Goal: Check status: Check status

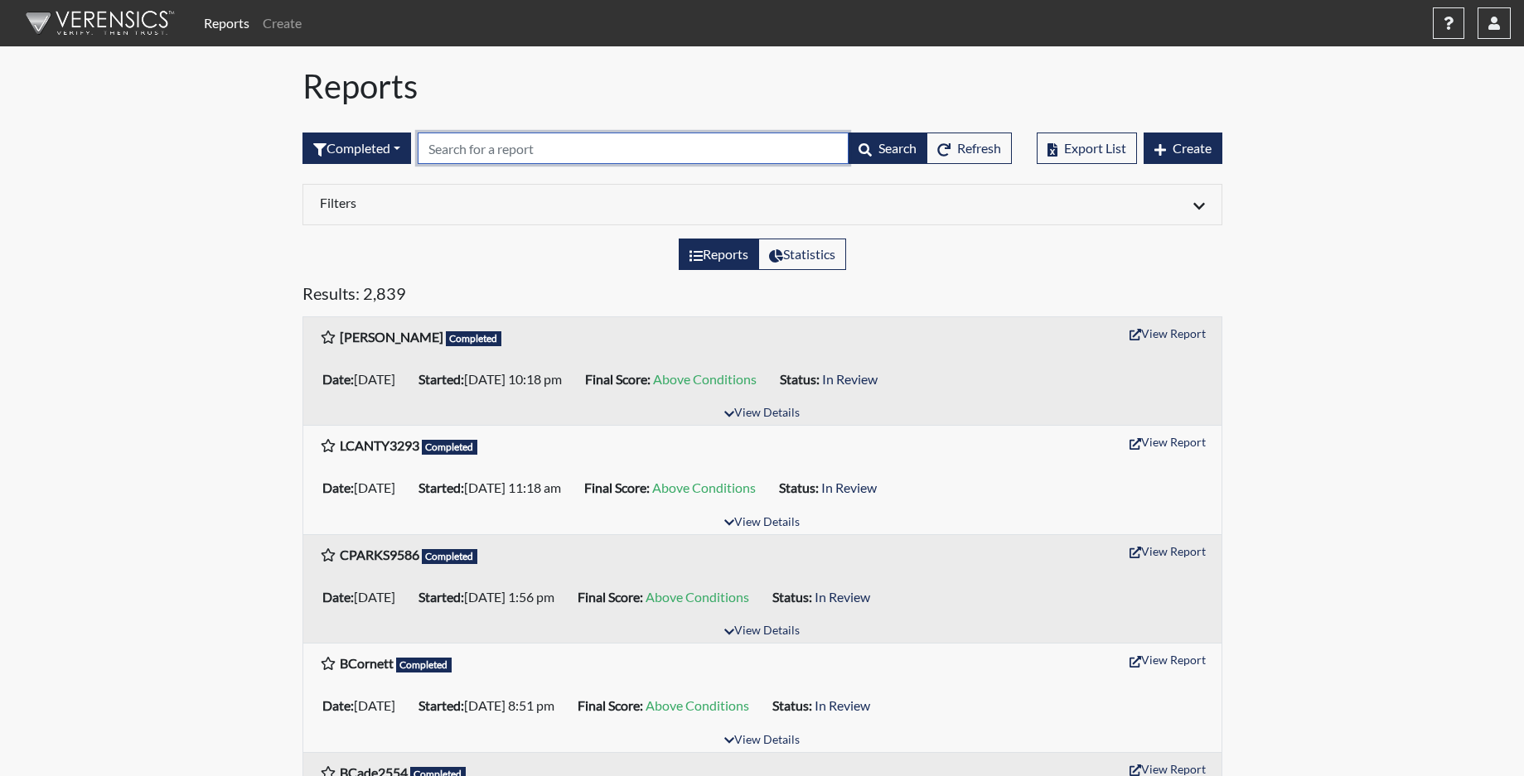
click at [446, 152] on input "text" at bounding box center [633, 148] width 431 height 31
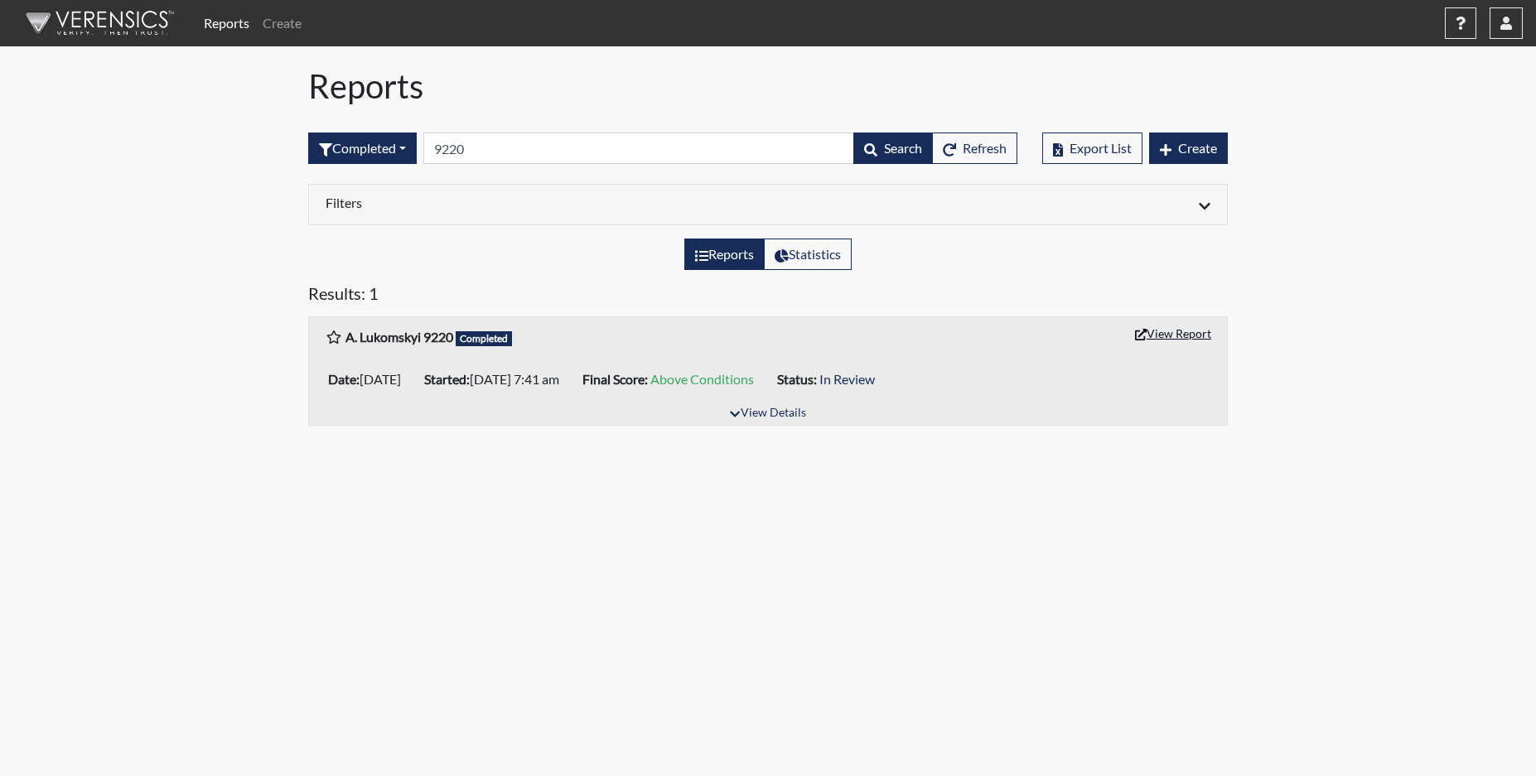
click at [1182, 336] on button "View Report" at bounding box center [1173, 334] width 91 height 26
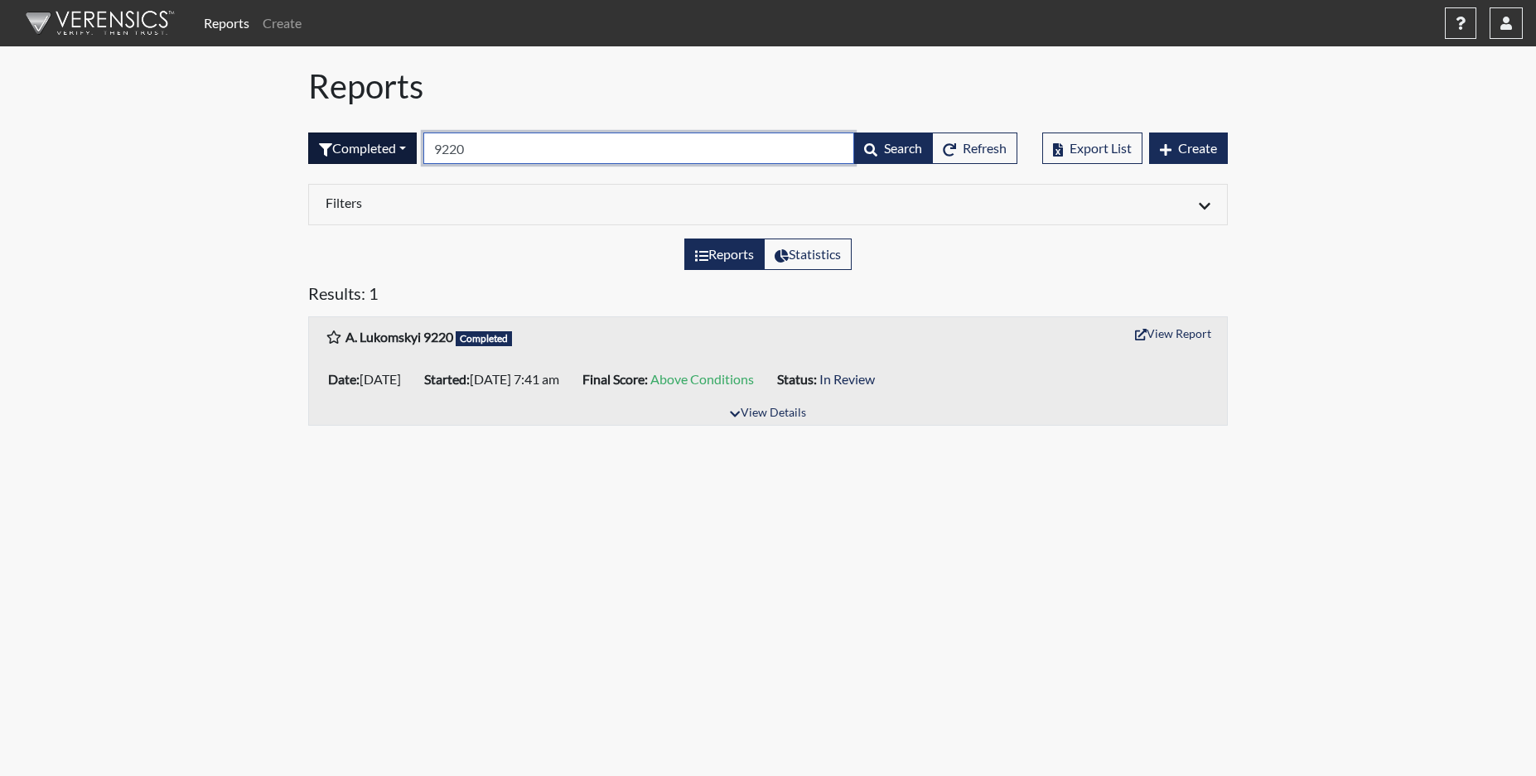
drag, startPoint x: 477, startPoint y: 152, endPoint x: 360, endPoint y: 154, distance: 117.7
click at [360, 154] on form "Completed All Created Sent by email In Progress Declined Completed 9220 Search …" at bounding box center [662, 148] width 709 height 31
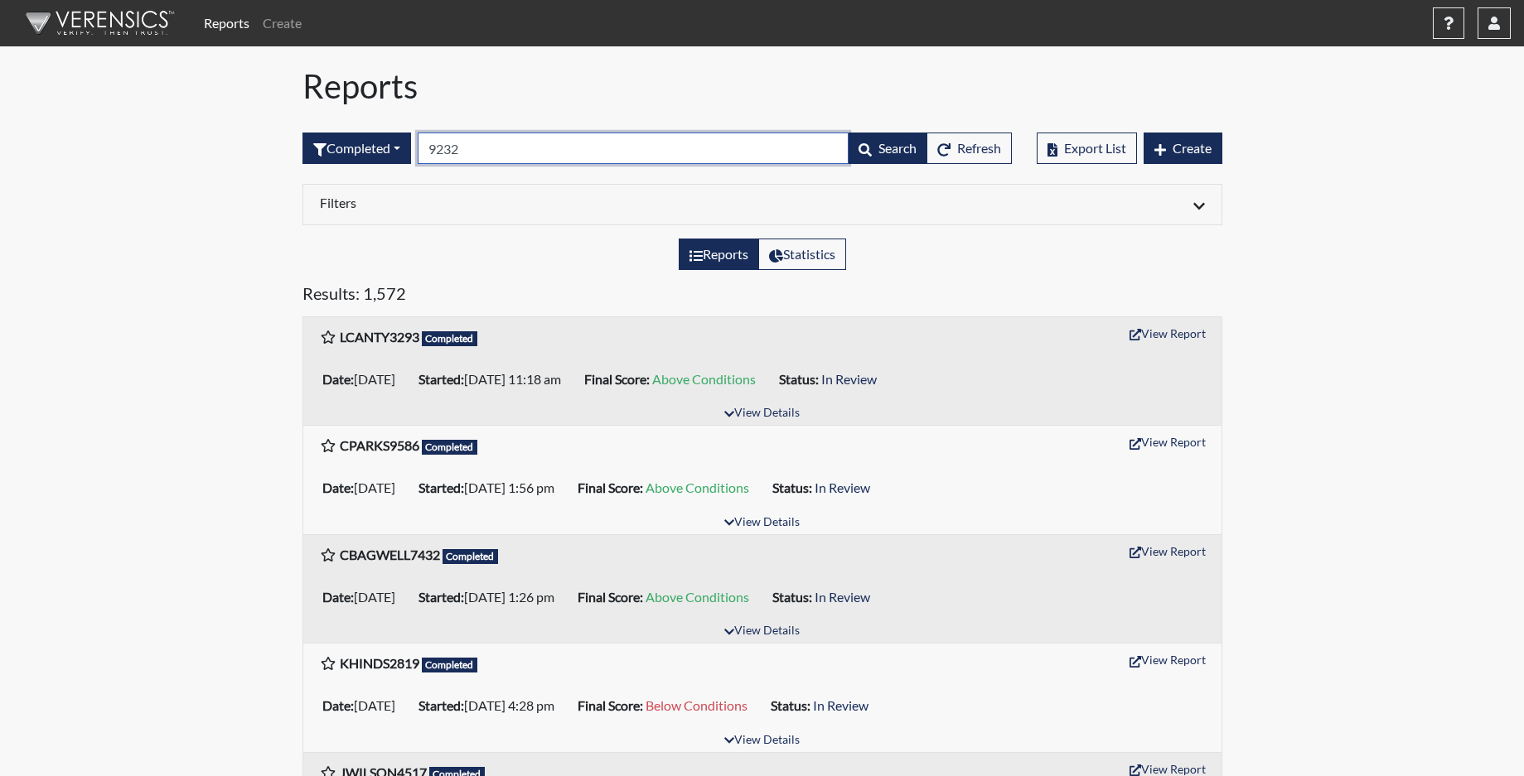
type input "9232"
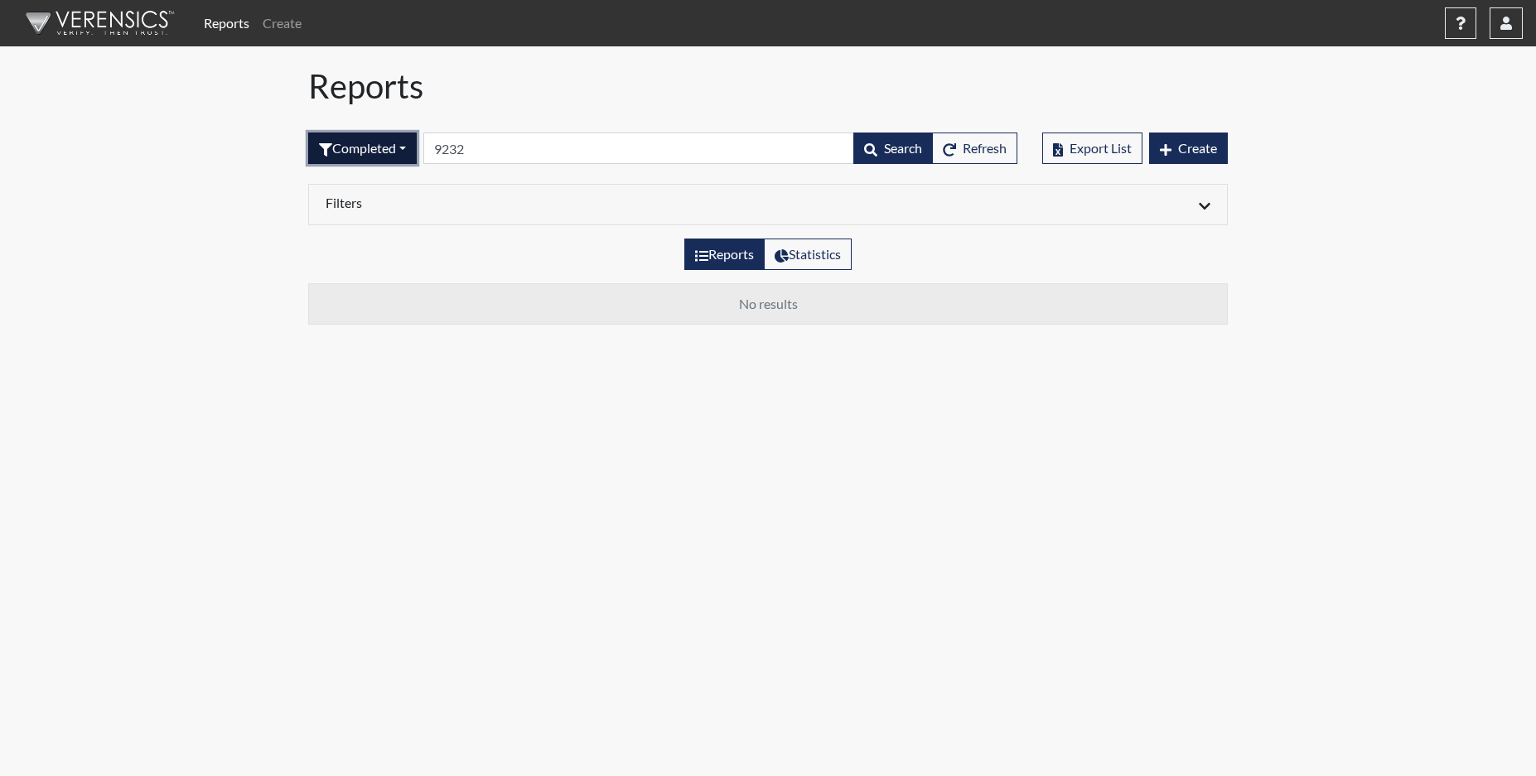
click at [390, 140] on button "Completed" at bounding box center [362, 148] width 109 height 31
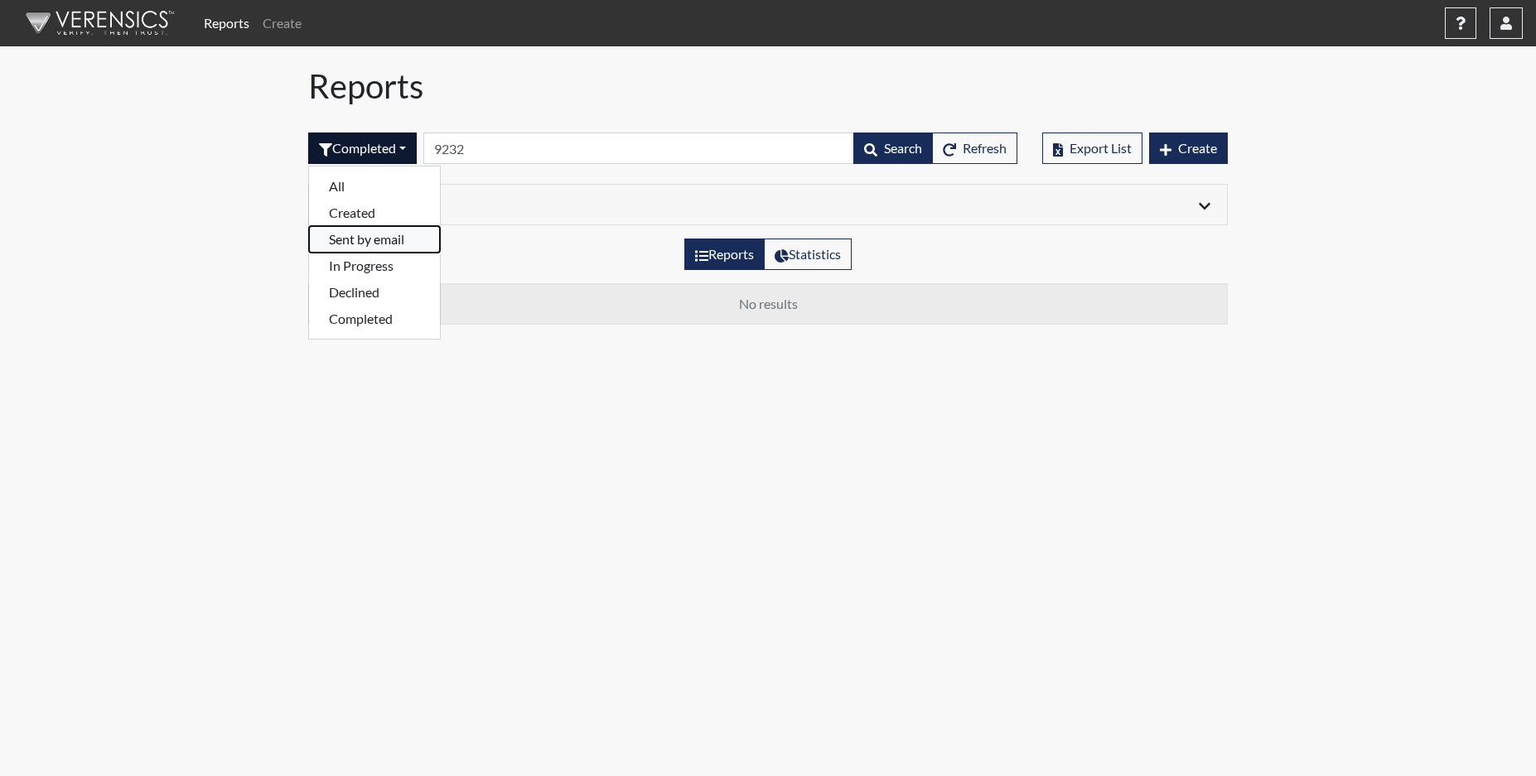
click at [380, 244] on button "Sent by email" at bounding box center [374, 239] width 131 height 27
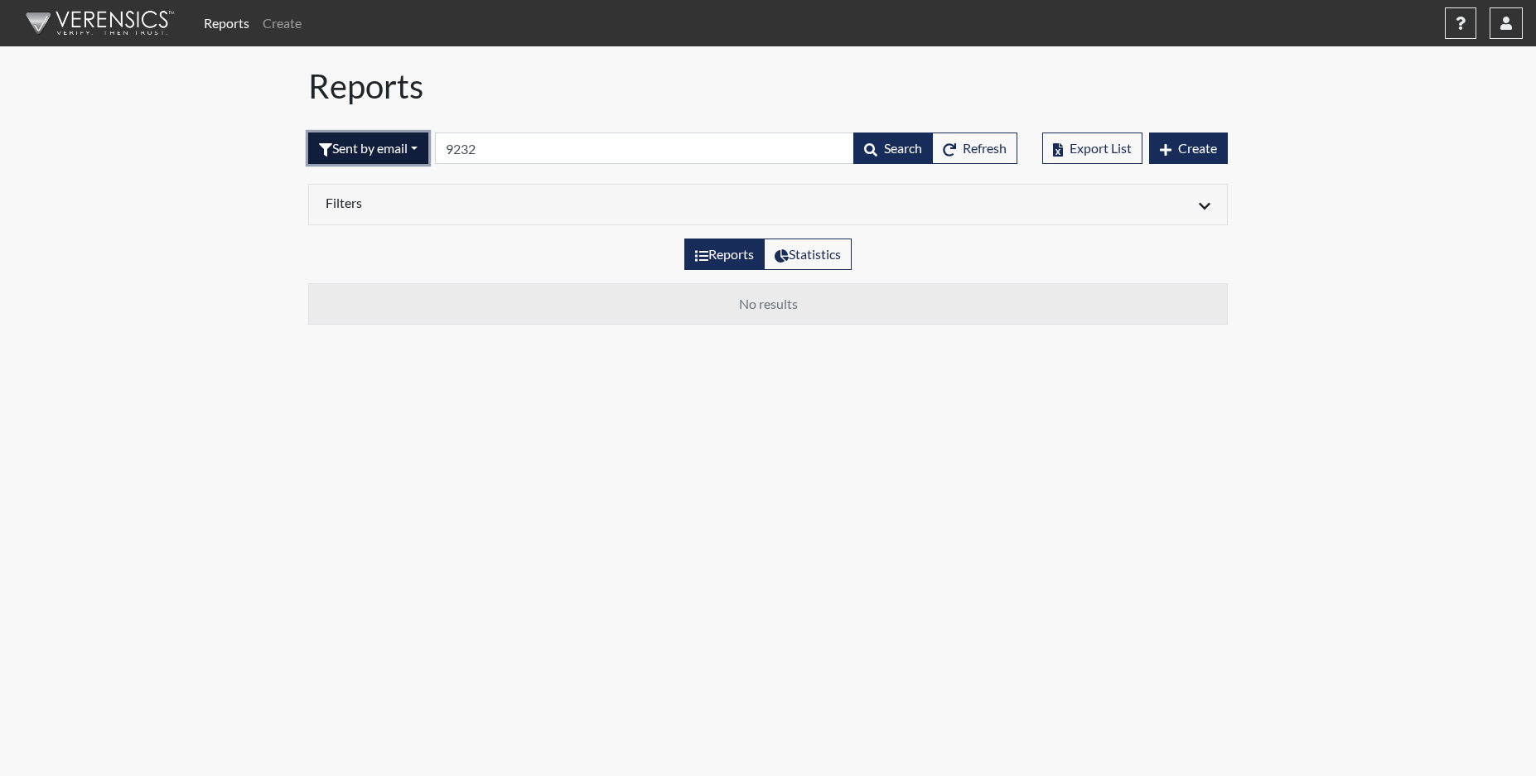
click at [365, 154] on button "Sent by email" at bounding box center [368, 148] width 120 height 31
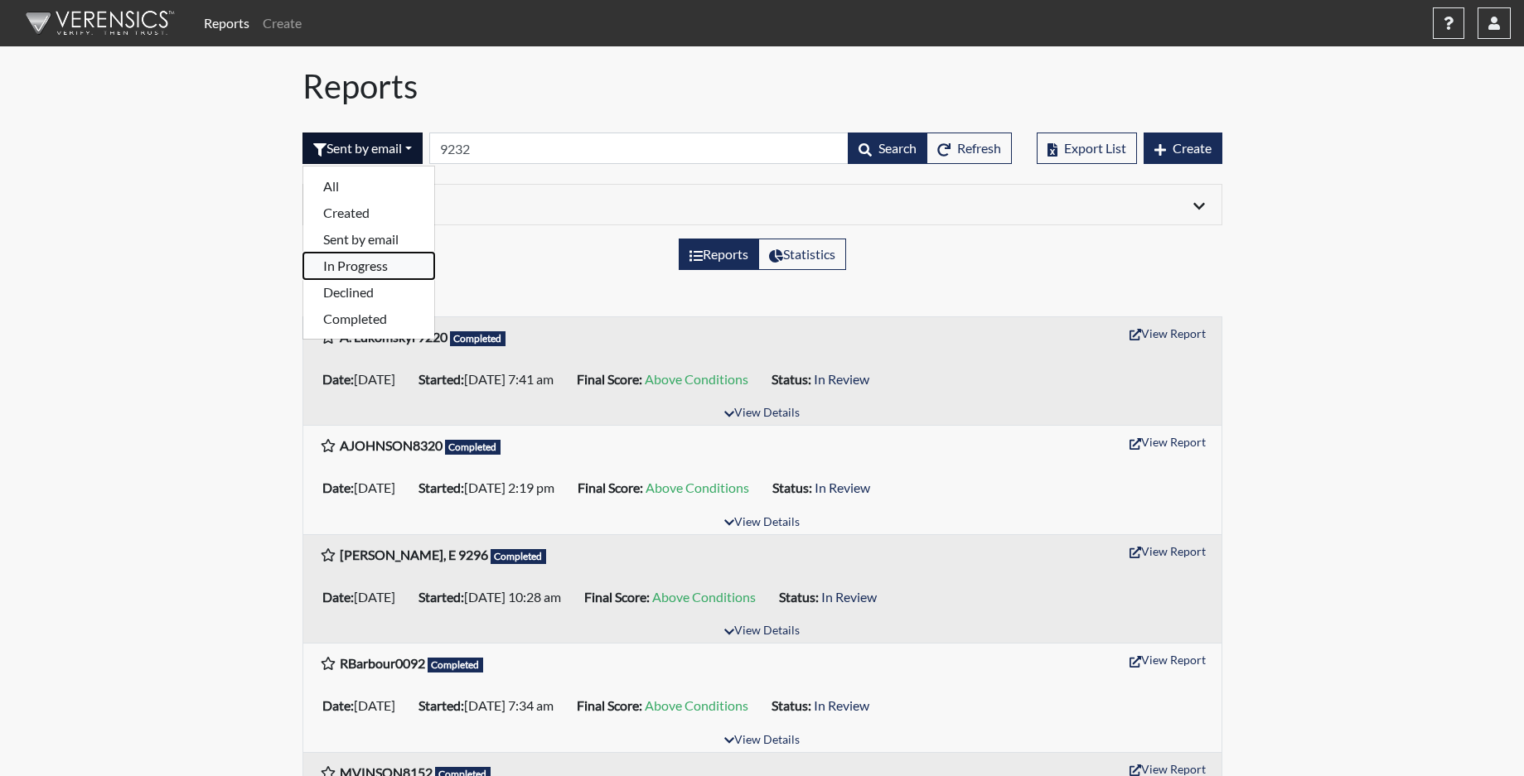
click at [372, 270] on button "In Progress" at bounding box center [368, 266] width 131 height 27
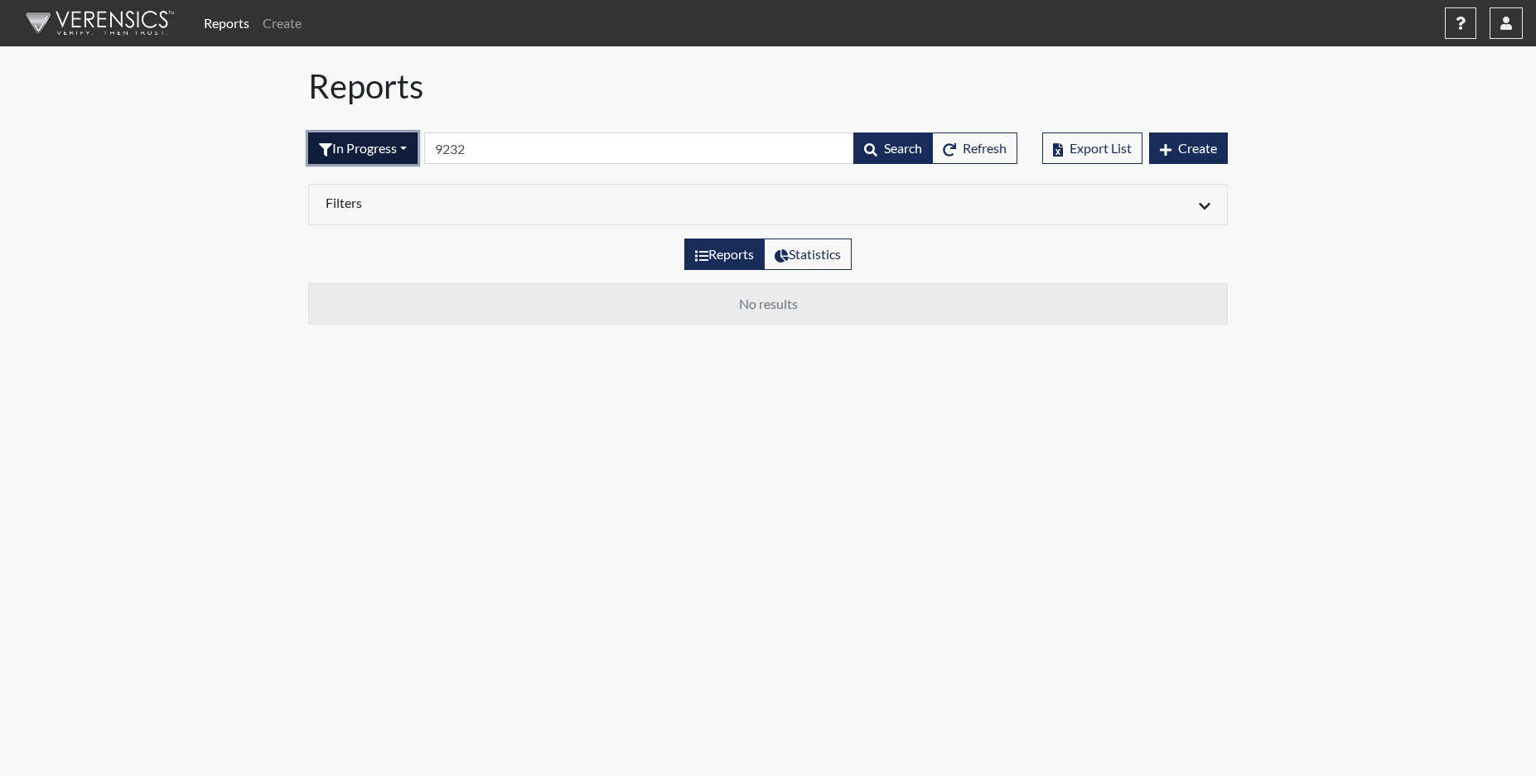
click at [371, 150] on button "In Progress" at bounding box center [362, 148] width 109 height 31
click at [366, 321] on button "Completed" at bounding box center [374, 319] width 131 height 27
click at [370, 159] on button "Completed" at bounding box center [362, 148] width 109 height 31
click at [364, 288] on button "Declined" at bounding box center [374, 292] width 131 height 27
click at [359, 153] on button "Declined" at bounding box center [355, 148] width 95 height 31
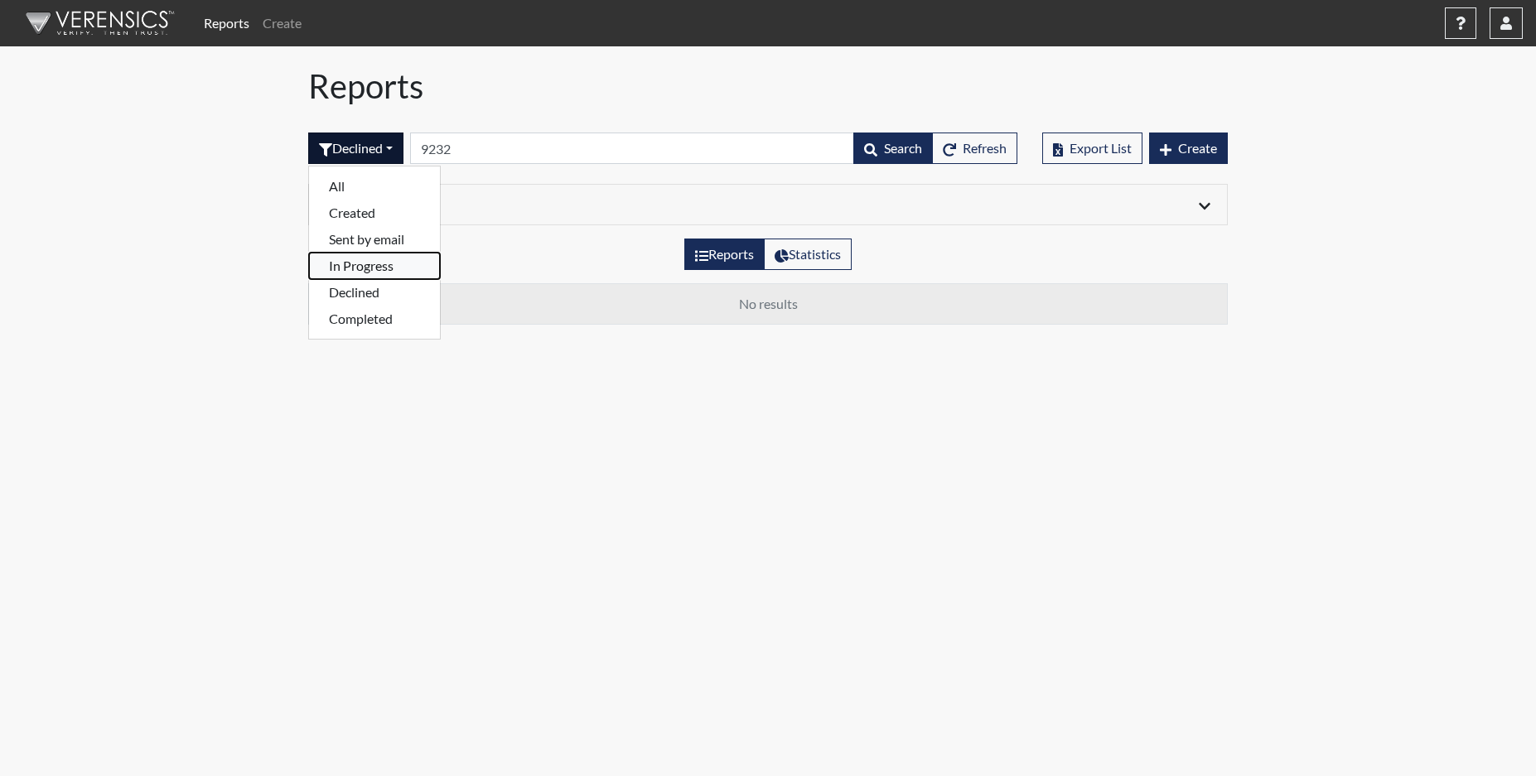
click at [361, 264] on button "In Progress" at bounding box center [374, 266] width 131 height 27
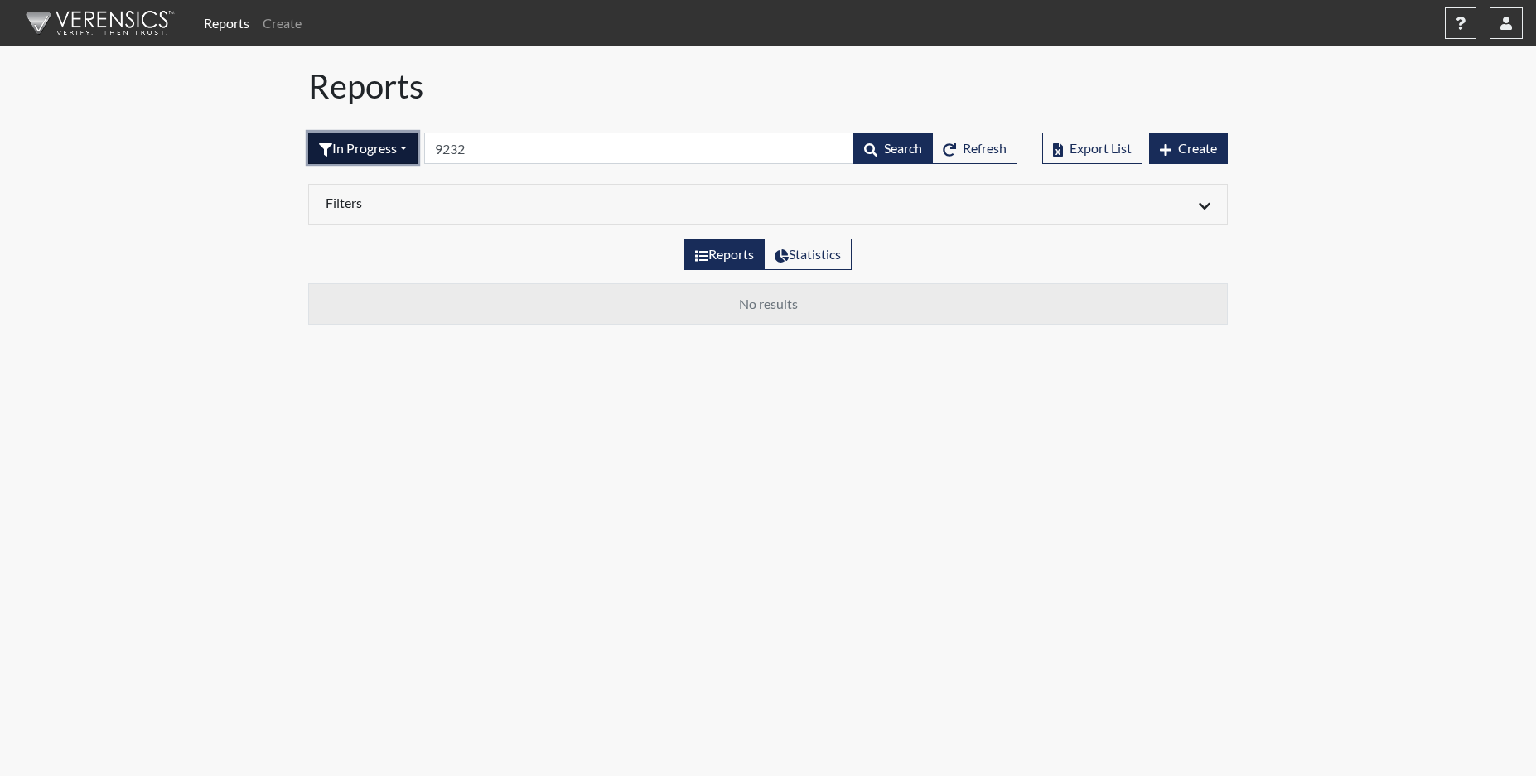
click at [375, 147] on button "In Progress" at bounding box center [362, 148] width 109 height 31
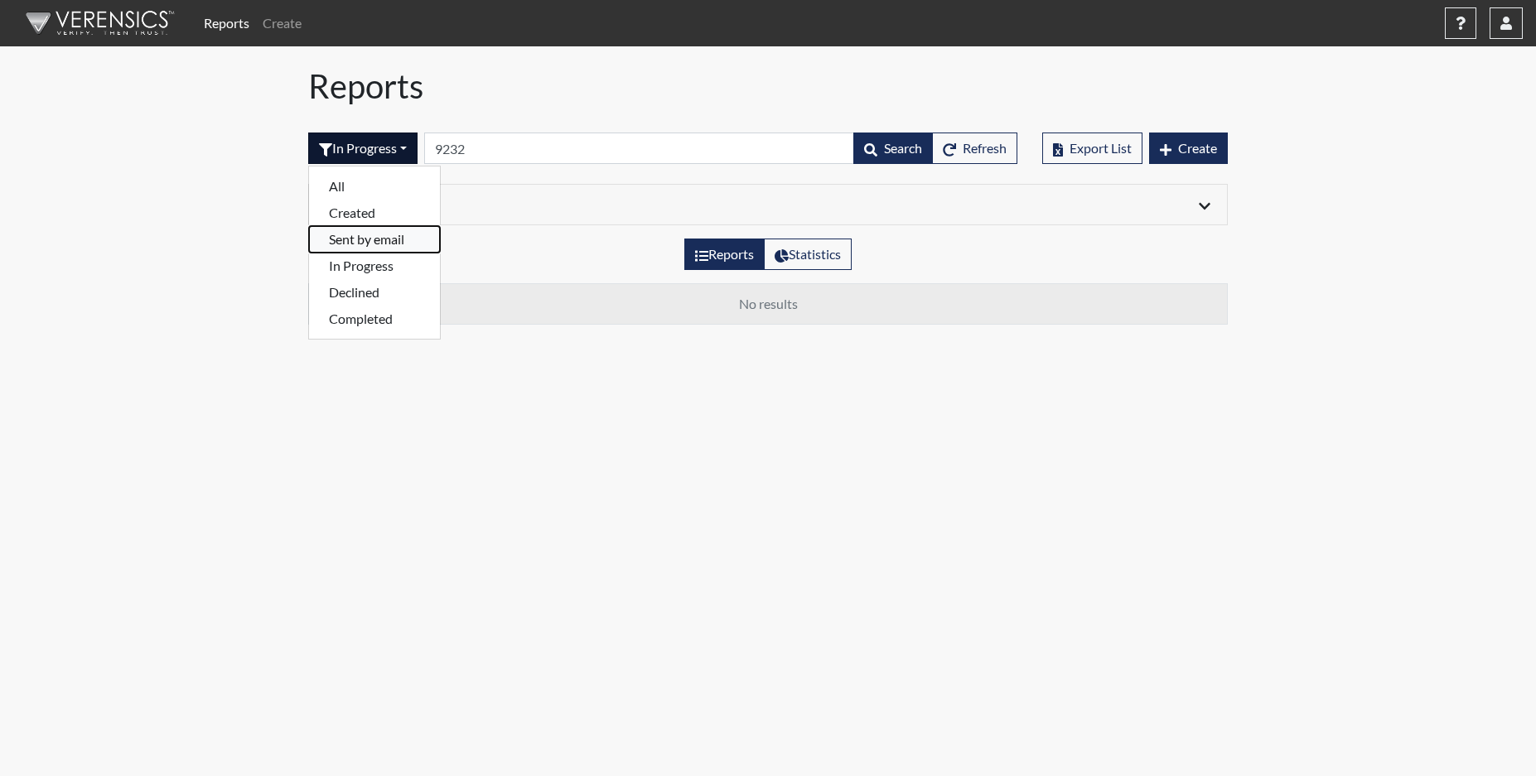
click at [379, 244] on button "Sent by email" at bounding box center [374, 239] width 131 height 27
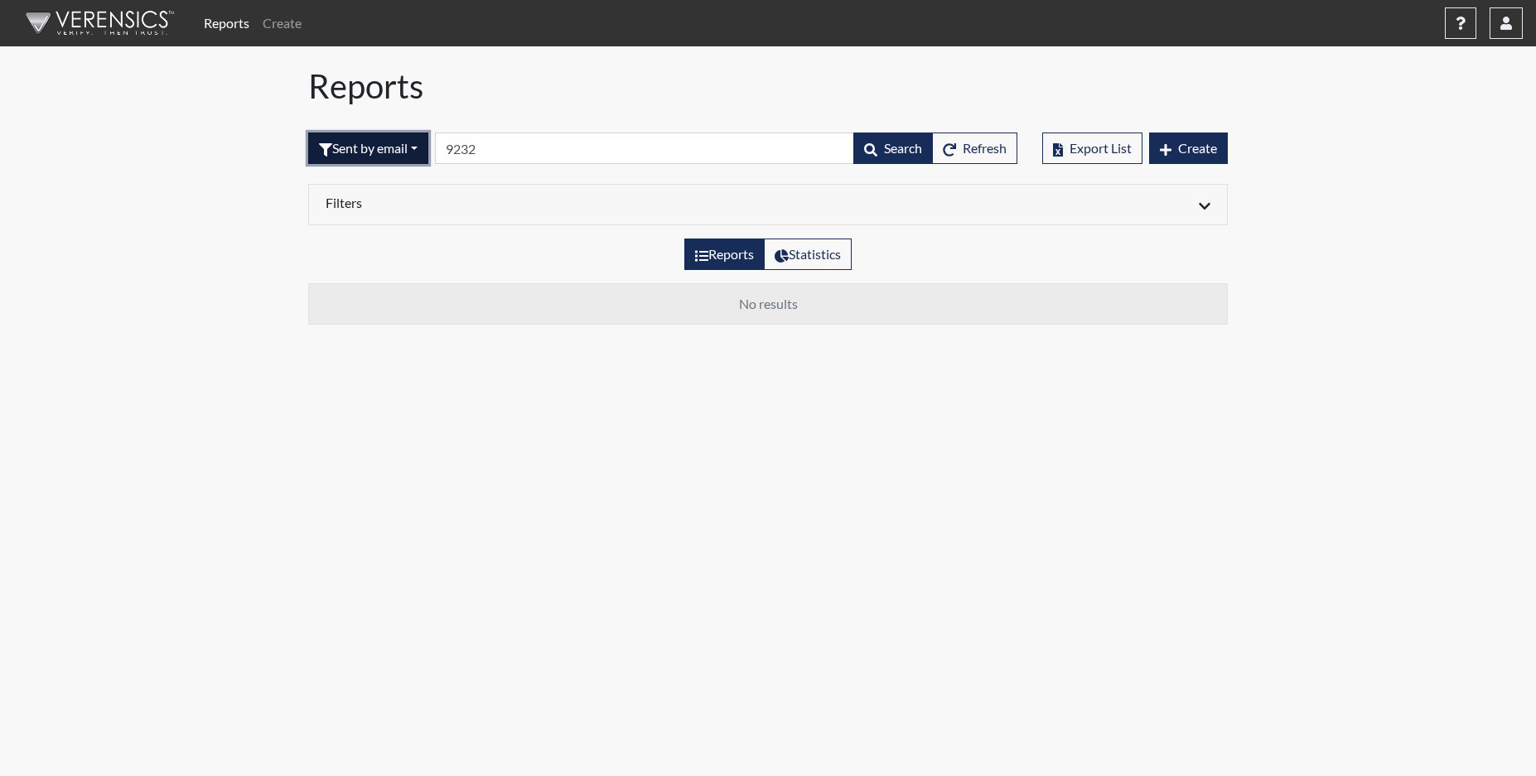
click at [418, 152] on button "Sent by email" at bounding box center [368, 148] width 120 height 31
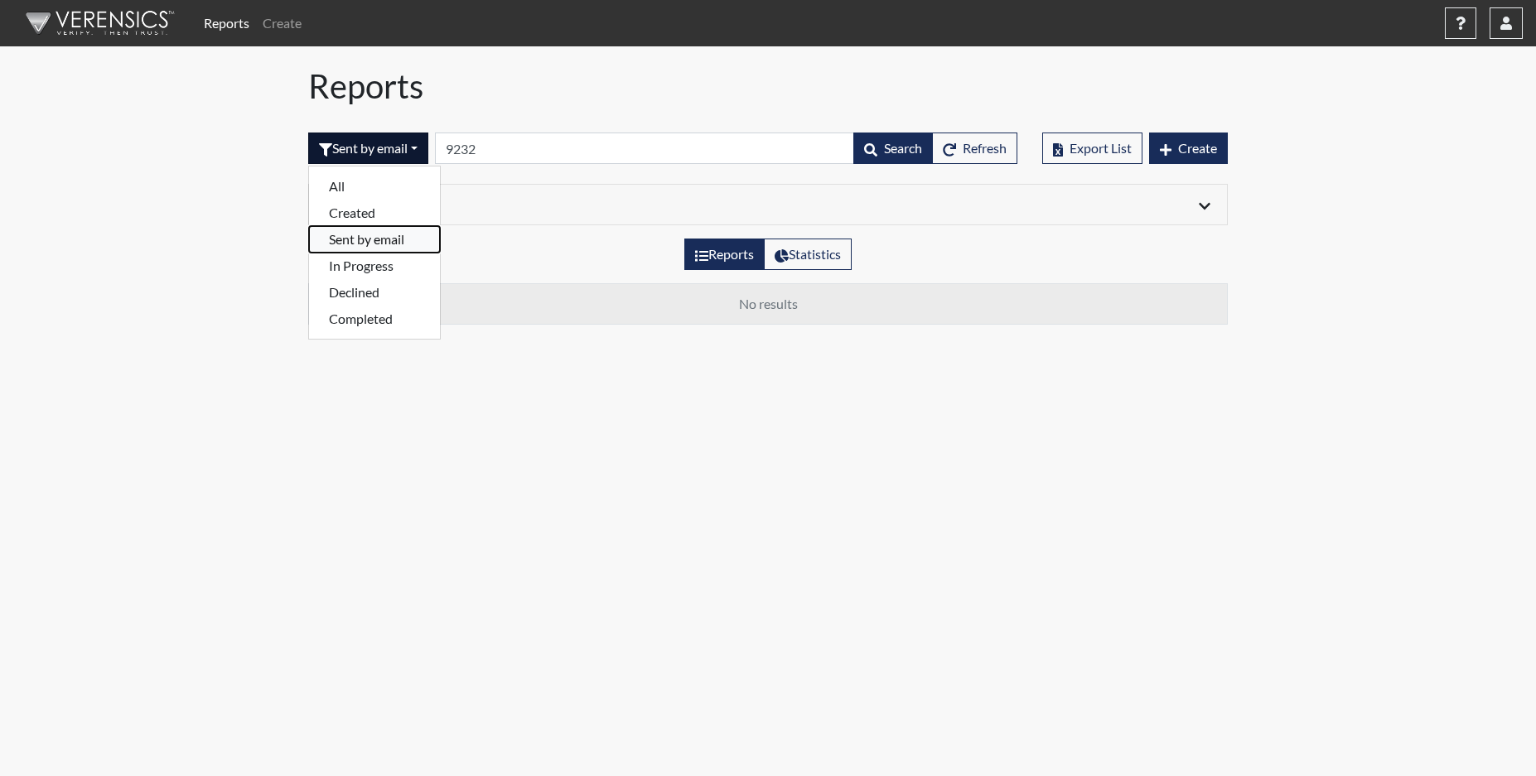
click at [380, 244] on button "Sent by email" at bounding box center [374, 239] width 131 height 27
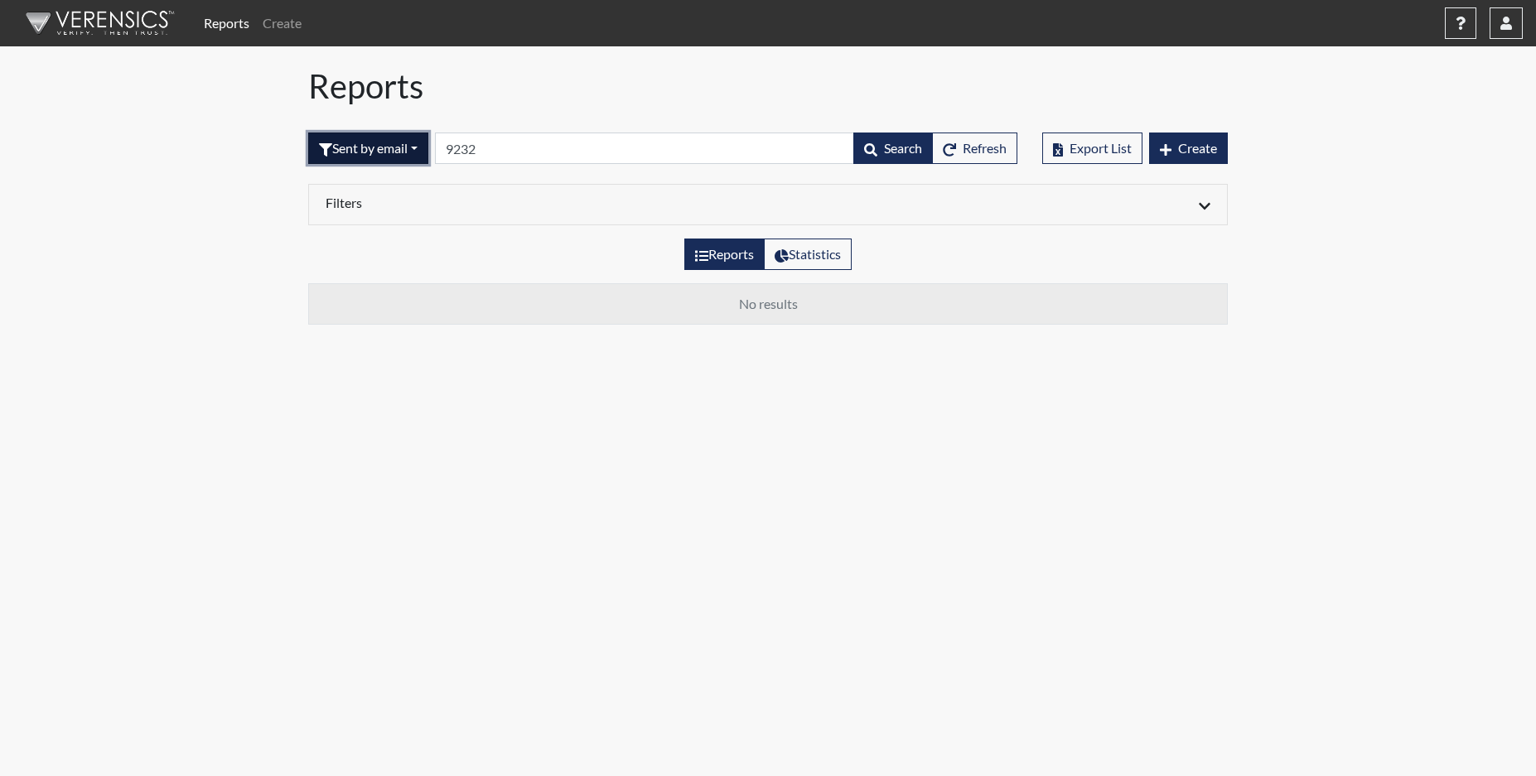
click at [413, 156] on button "Sent by email" at bounding box center [368, 148] width 120 height 31
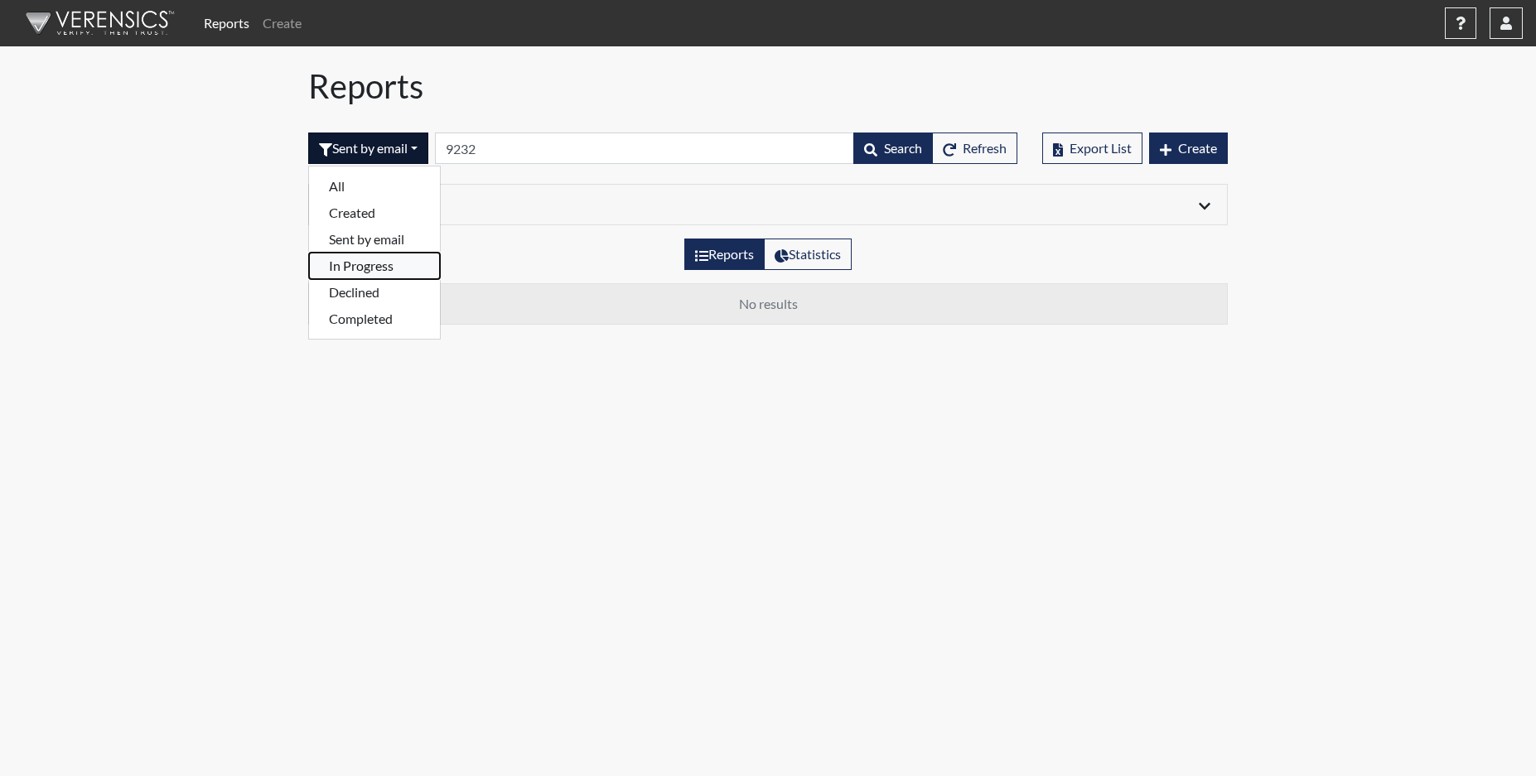
click at [379, 264] on button "In Progress" at bounding box center [374, 266] width 131 height 27
click at [416, 157] on button "In Progress" at bounding box center [362, 148] width 109 height 31
click at [377, 291] on button "Declined" at bounding box center [374, 292] width 131 height 27
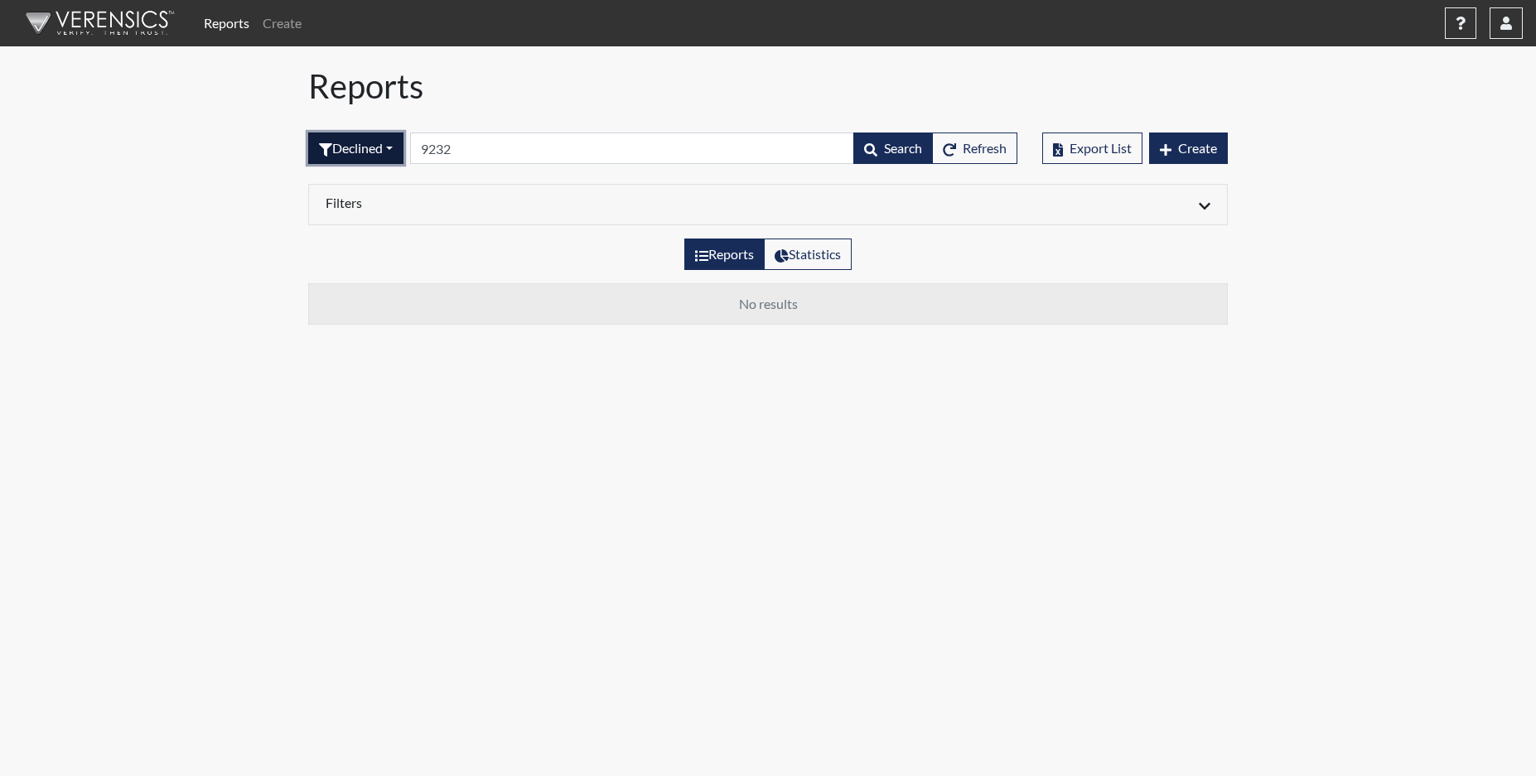
click at [384, 156] on button "Declined" at bounding box center [355, 148] width 95 height 31
click at [377, 323] on button "Completed" at bounding box center [374, 319] width 131 height 27
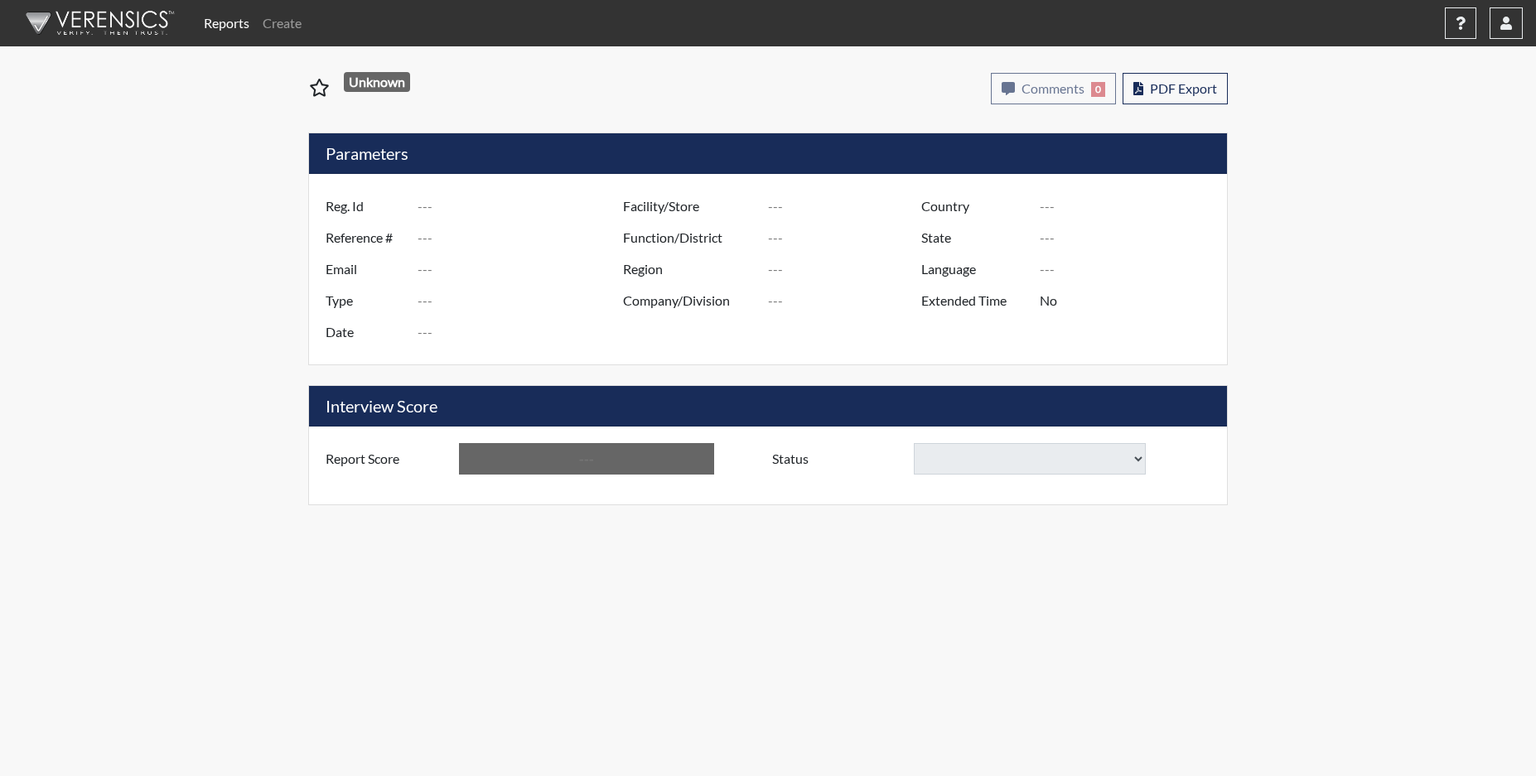
type input "A. Lukomskyi 9220"
type input "51473"
type input "[EMAIL_ADDRESS][DOMAIN_NAME]"
type input "Corrections Pre-Employment"
type input "[DATE]"
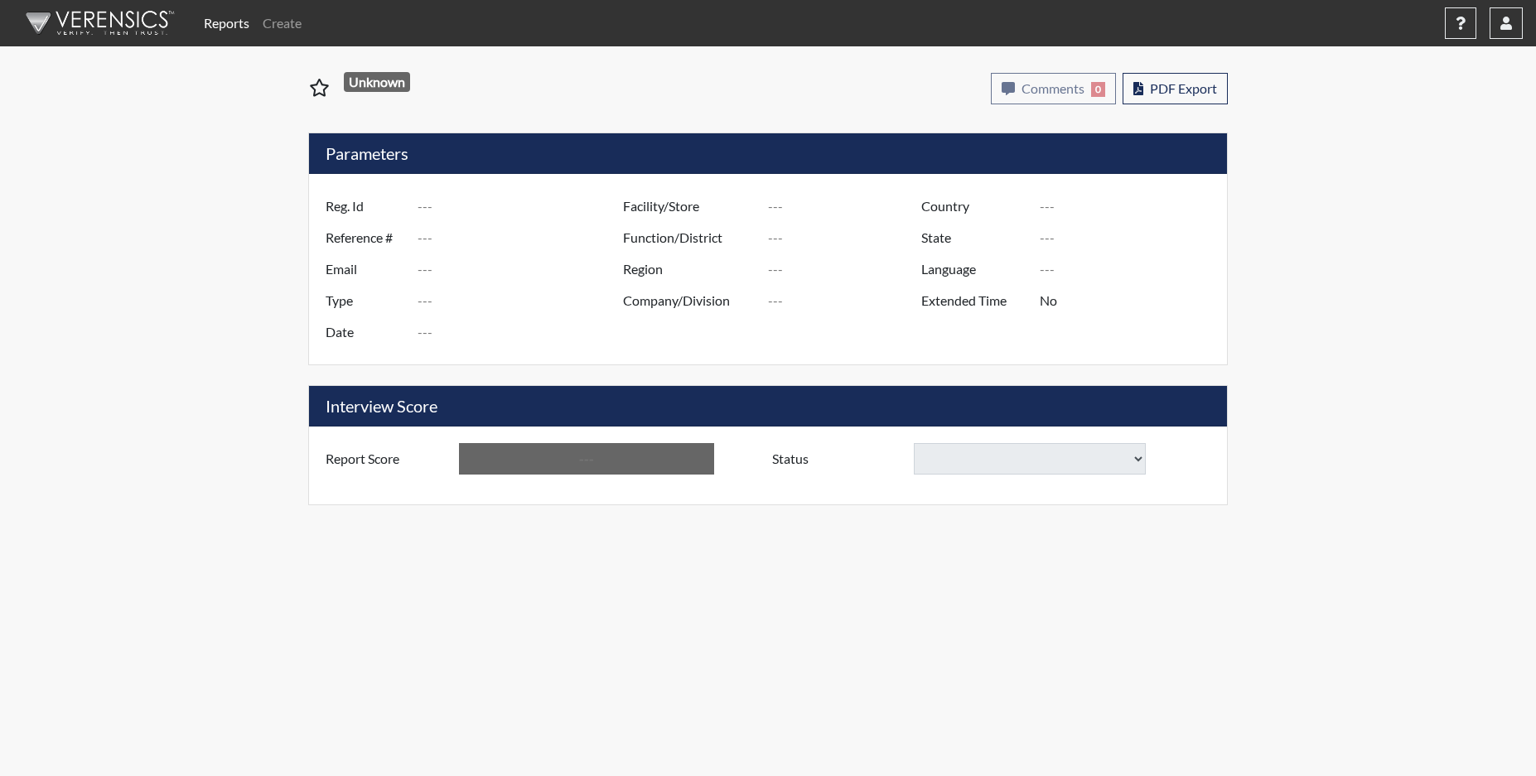
type input "Perry CI"
type input "[GEOGRAPHIC_DATA]"
type input "[US_STATE]"
type input "English"
type input "Yes"
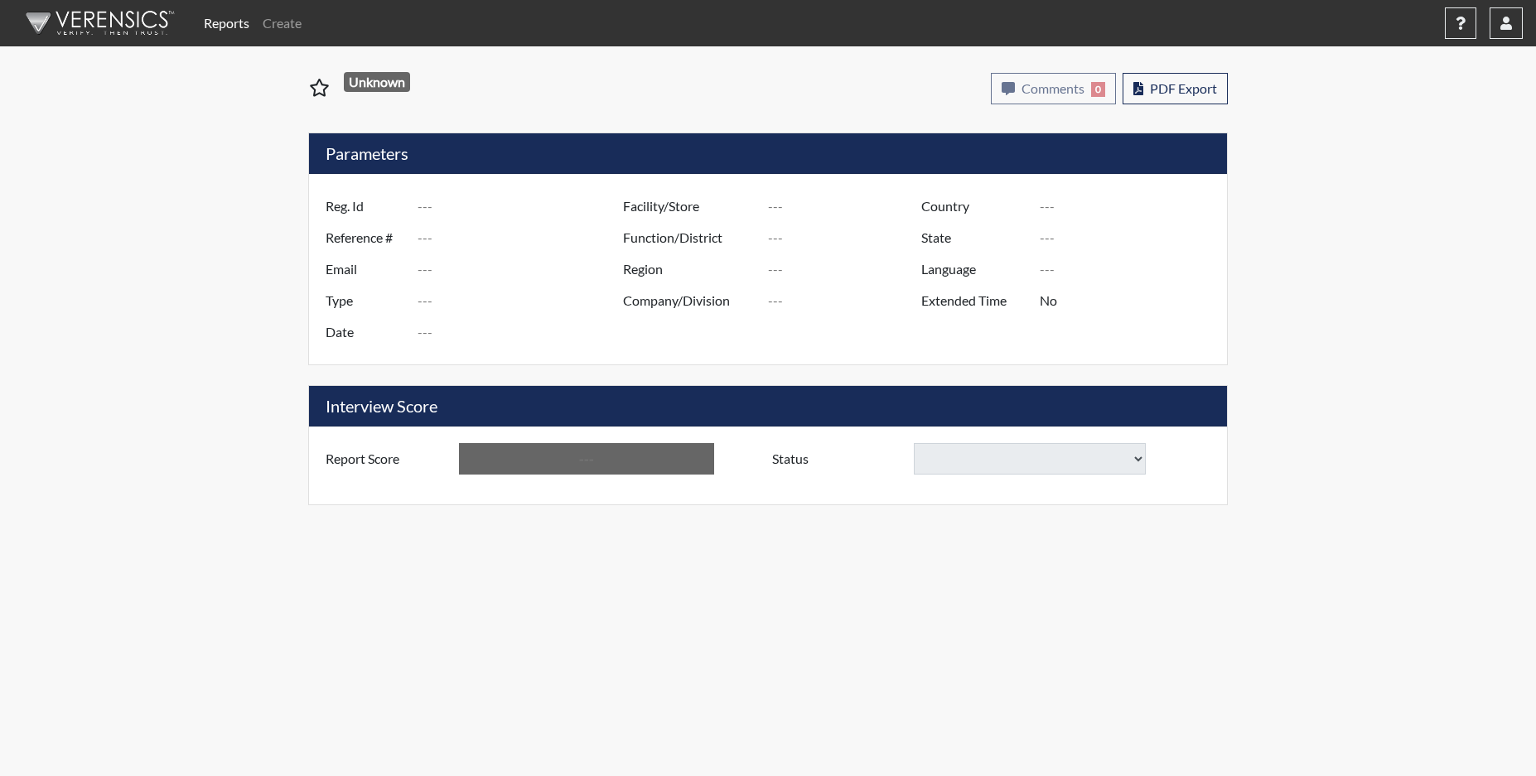
type input "Above Conditions"
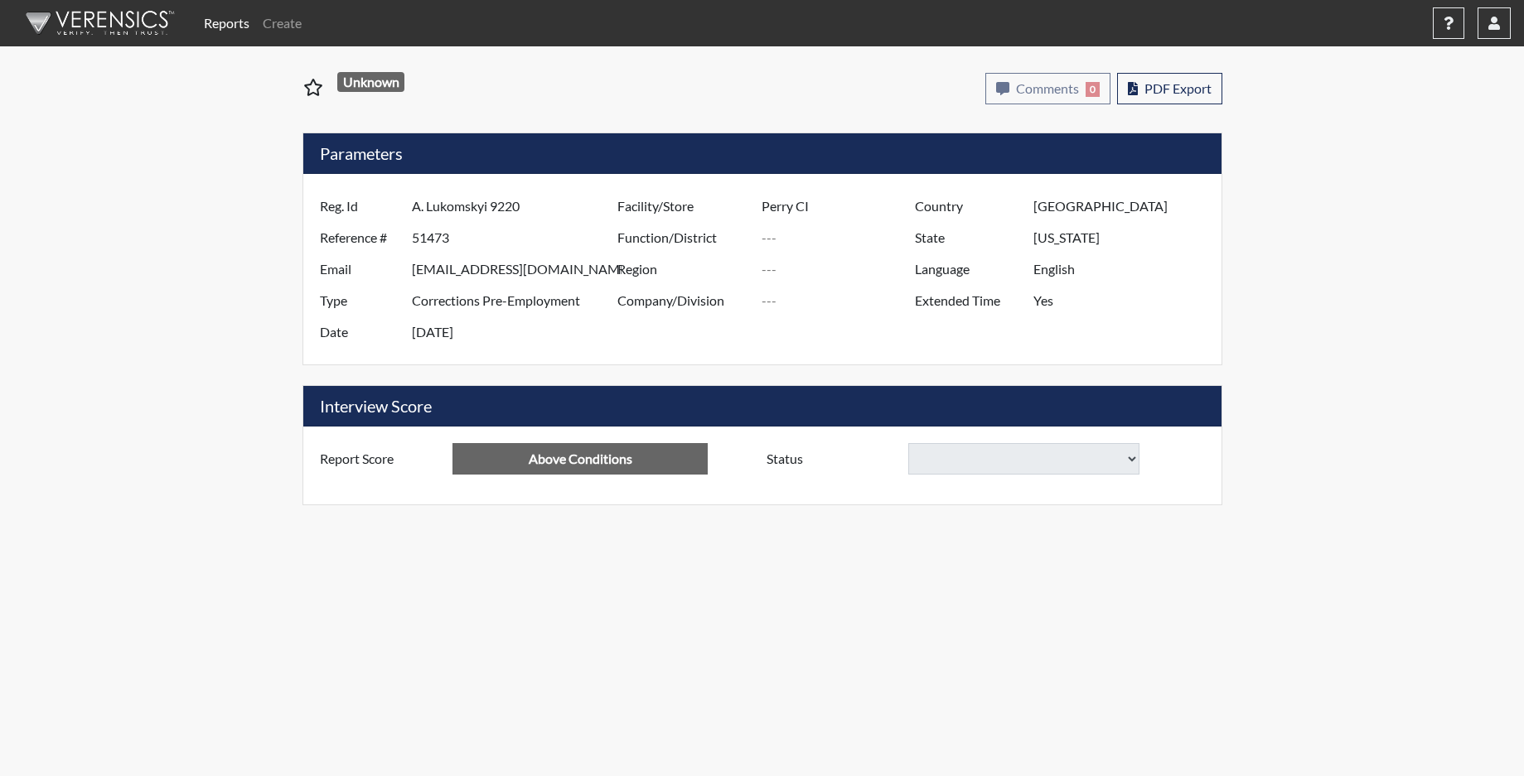
select select
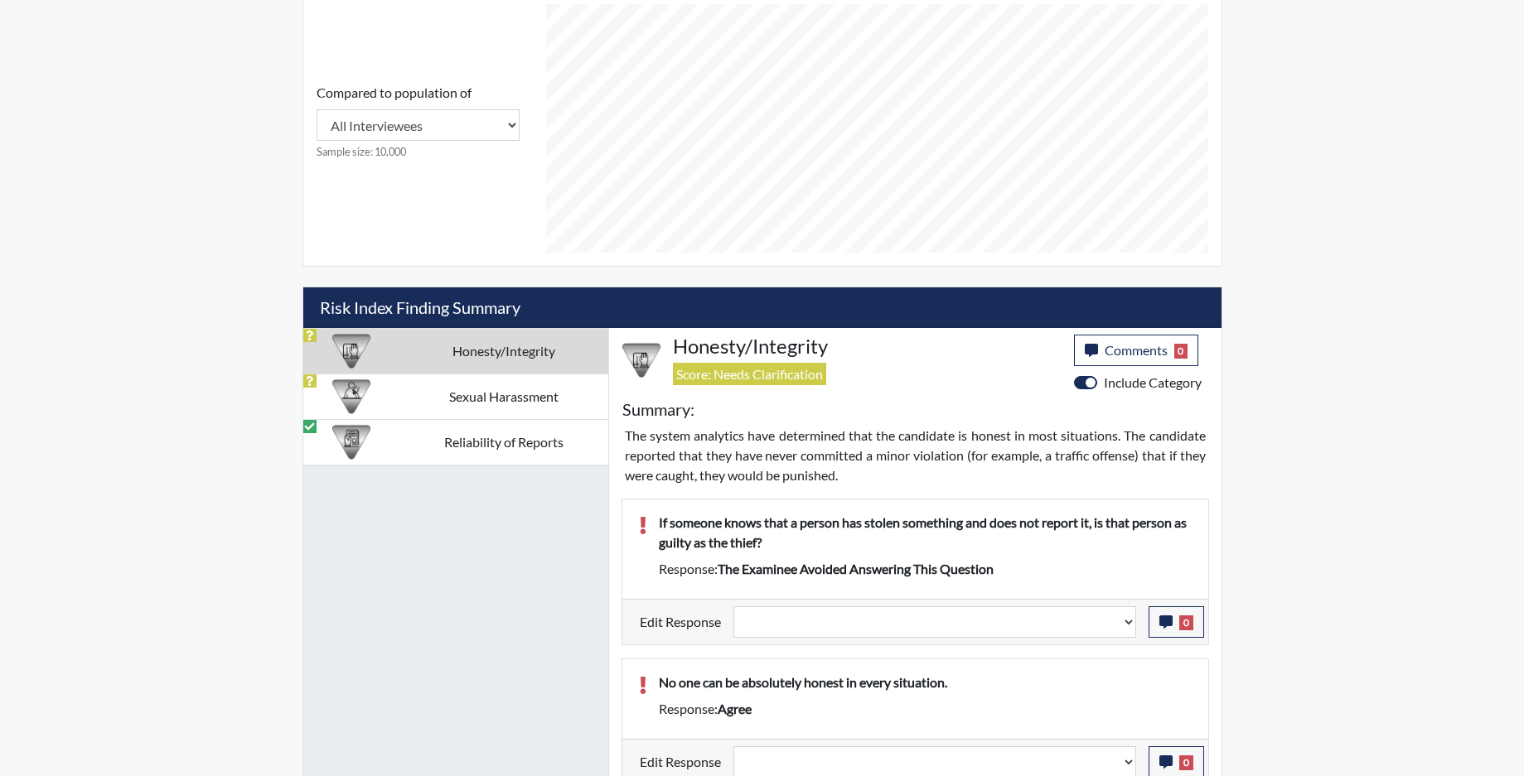
scroll to position [829, 0]
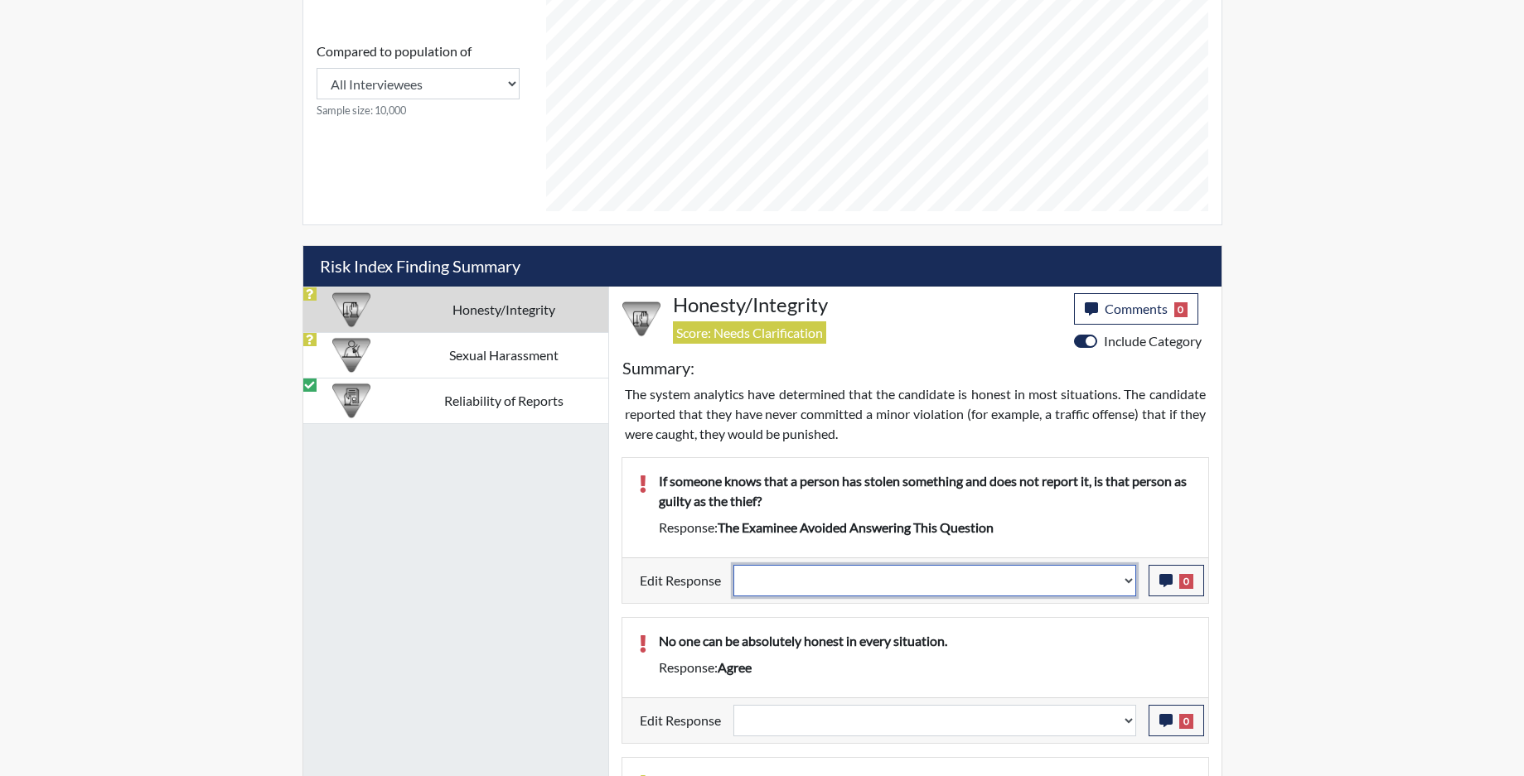
click at [1132, 587] on select "Question is not relevant. Results will be updated. Reasonable explanation provi…" at bounding box center [934, 580] width 403 height 31
select select "reasonable-explanation-provided"
click at [733, 565] on select "Question is not relevant. Results will be updated. Reasonable explanation provi…" at bounding box center [934, 580] width 403 height 31
select select
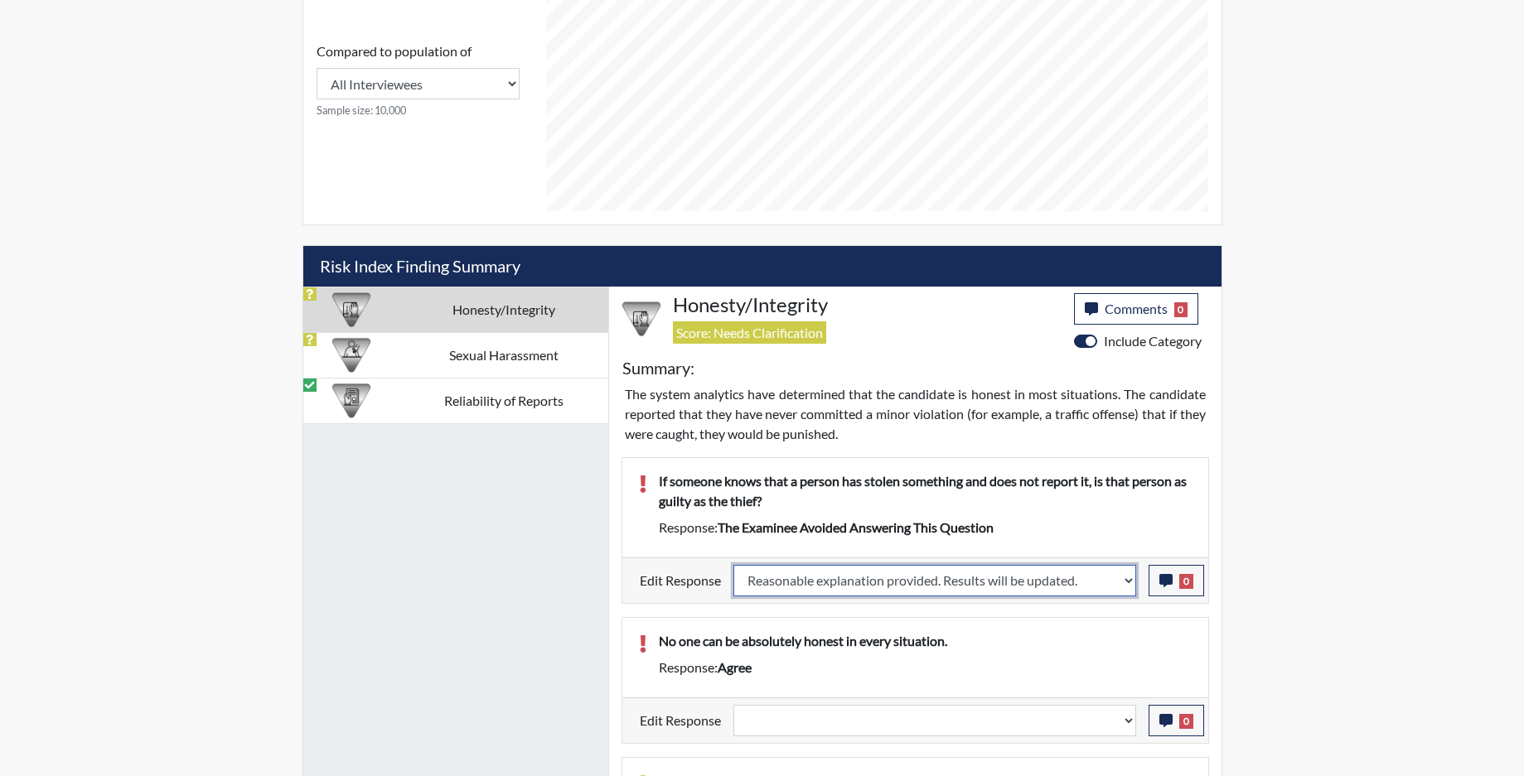
select select
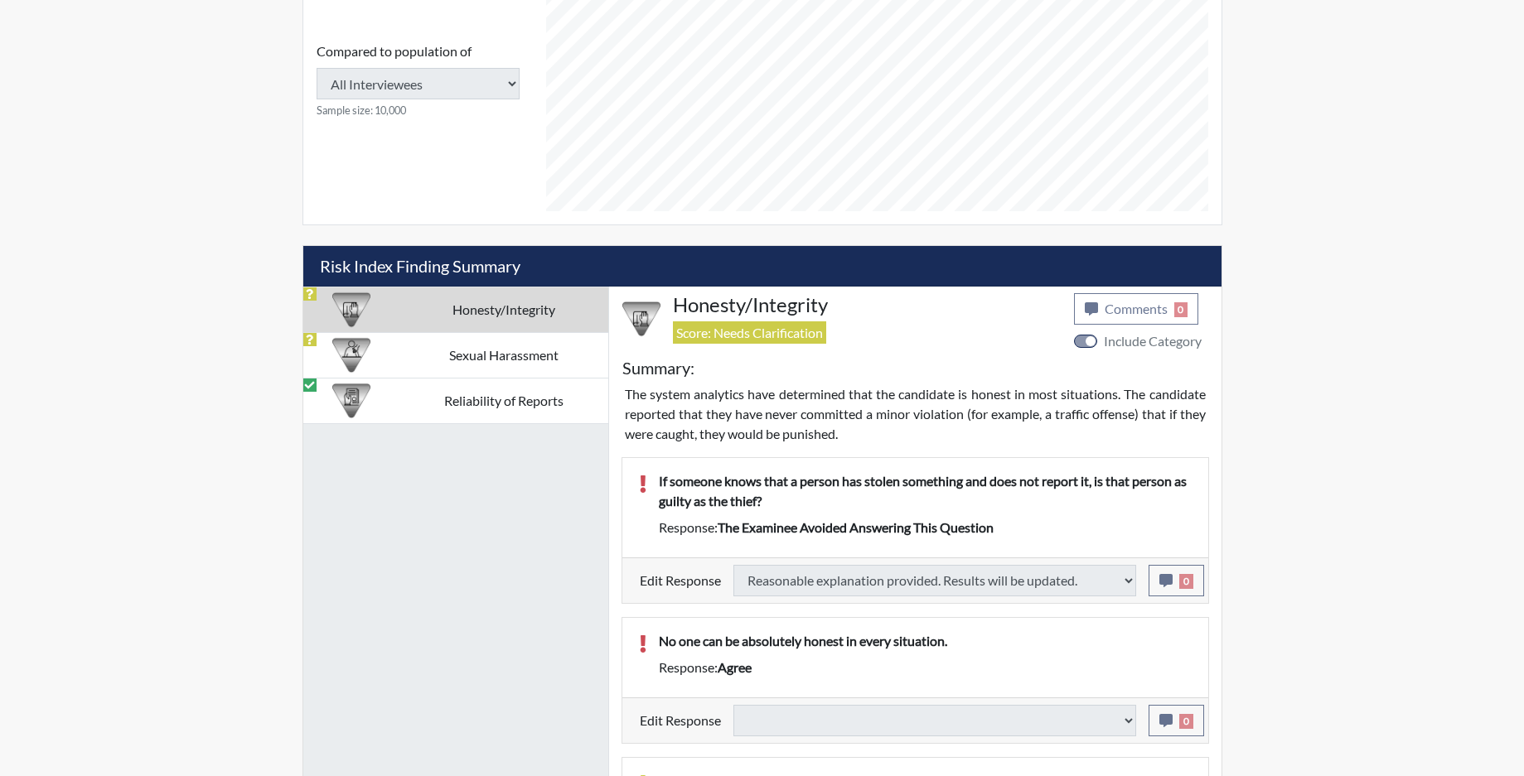
select select
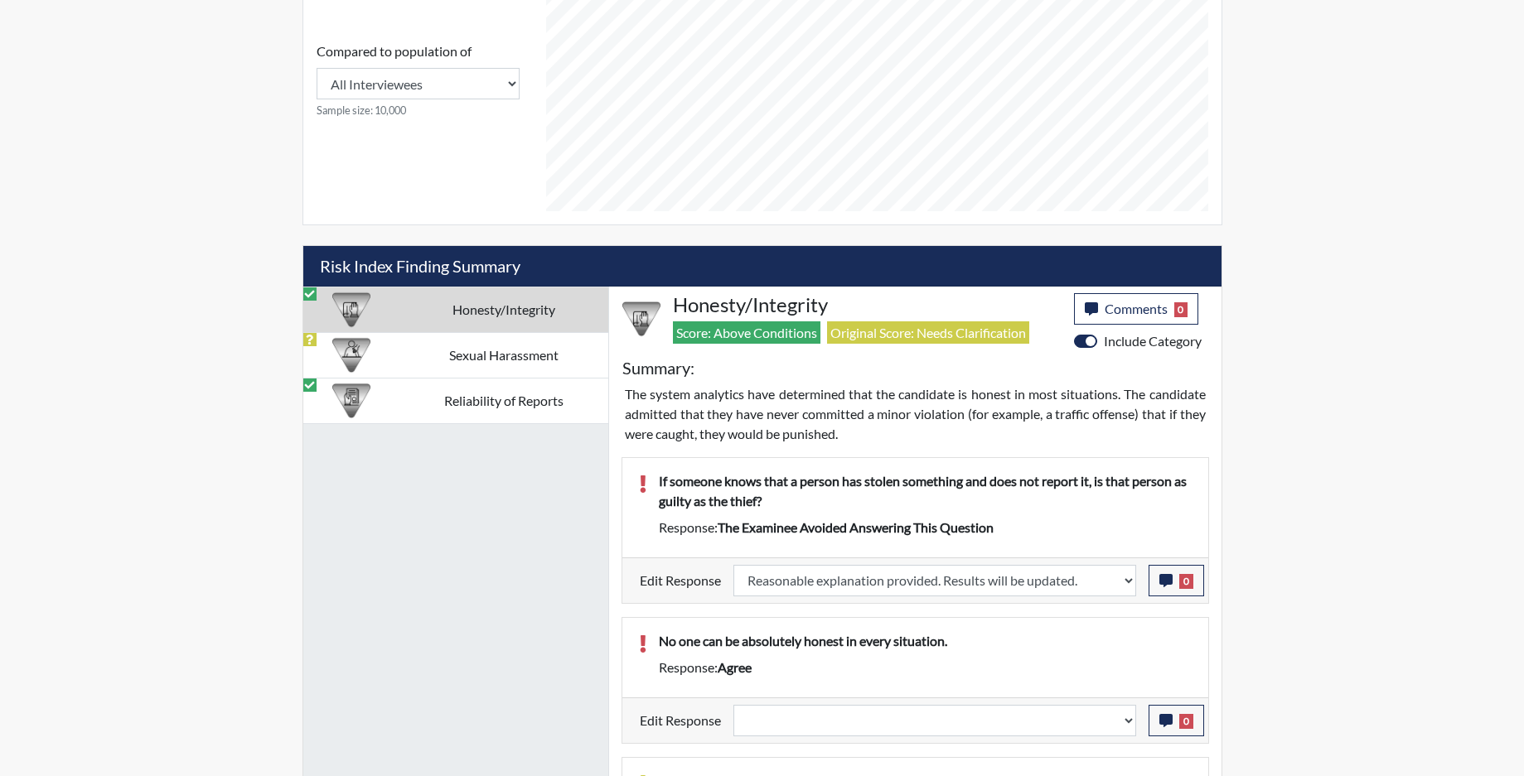
scroll to position [275, 689]
click at [1163, 583] on icon "button" at bounding box center [1165, 580] width 13 height 13
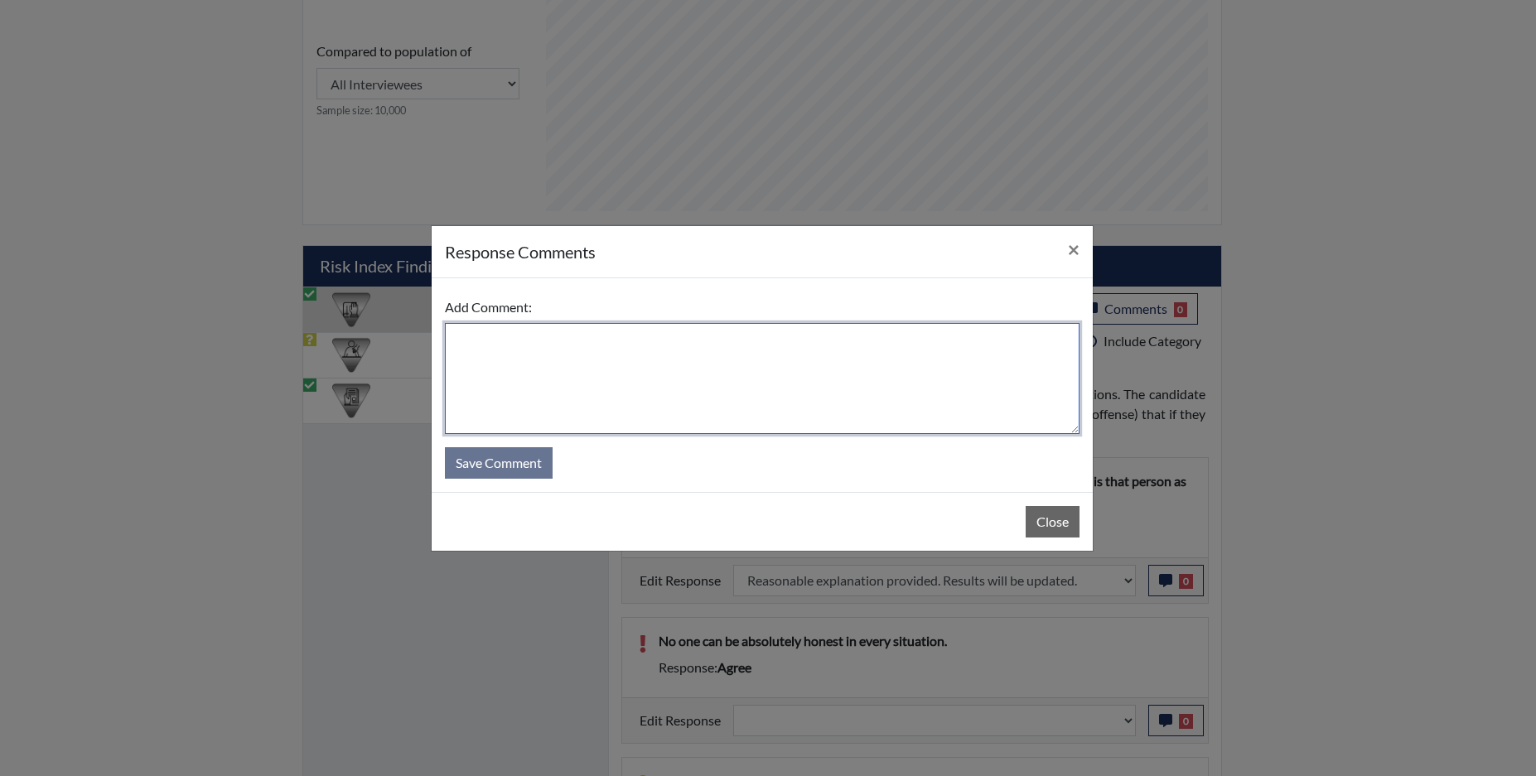
click at [685, 393] on textarea at bounding box center [762, 378] width 635 height 111
type textarea "app states yes"
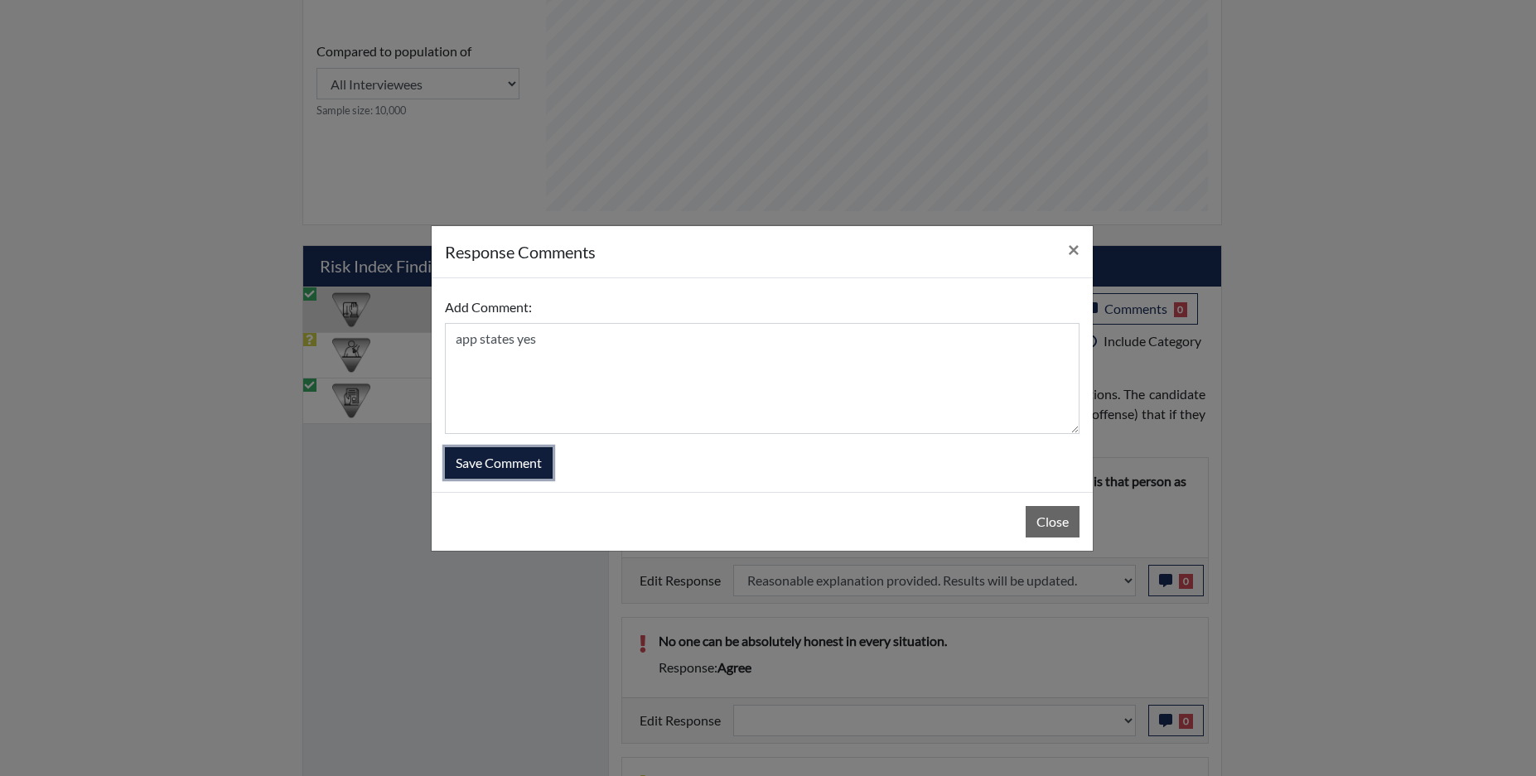
click at [491, 465] on button "Save Comment" at bounding box center [499, 462] width 108 height 31
select select
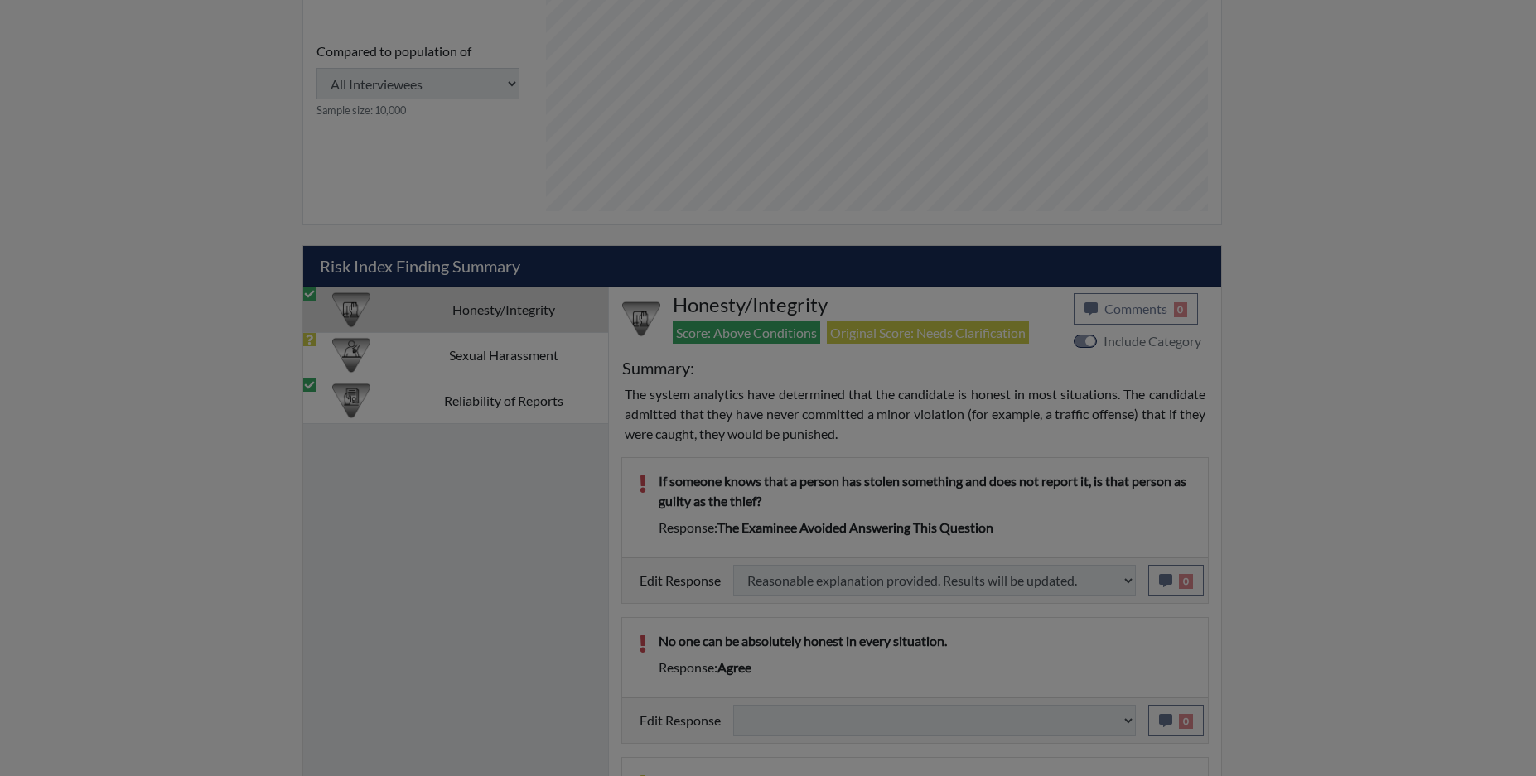
select select
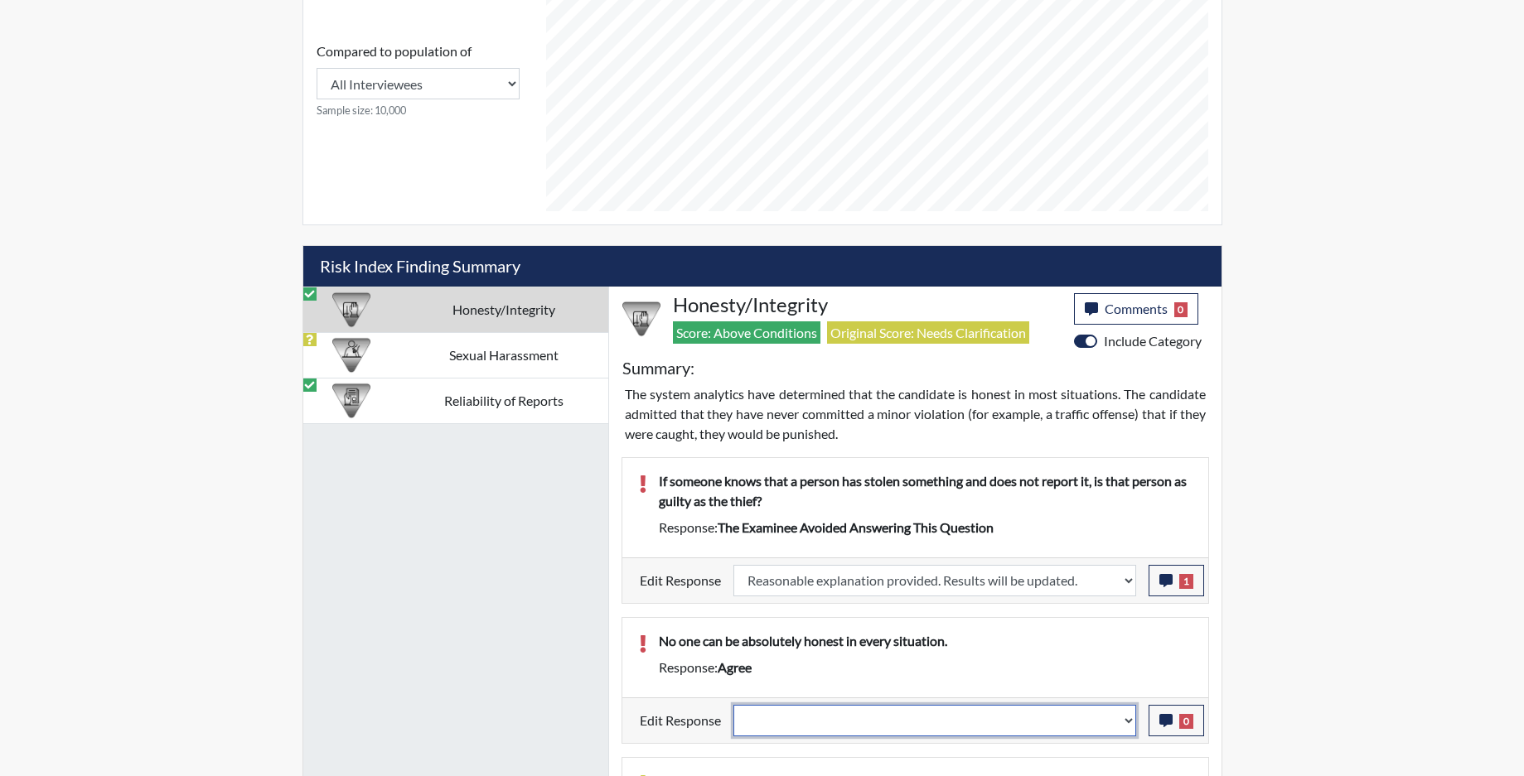
click at [1127, 729] on select "Question is not relevant. Results will be updated. Reasonable explanation provi…" at bounding box center [934, 720] width 403 height 31
select select "reasonable-explanation-provided"
click at [733, 705] on select "Question is not relevant. Results will be updated. Reasonable explanation provi…" at bounding box center [934, 720] width 403 height 31
select select
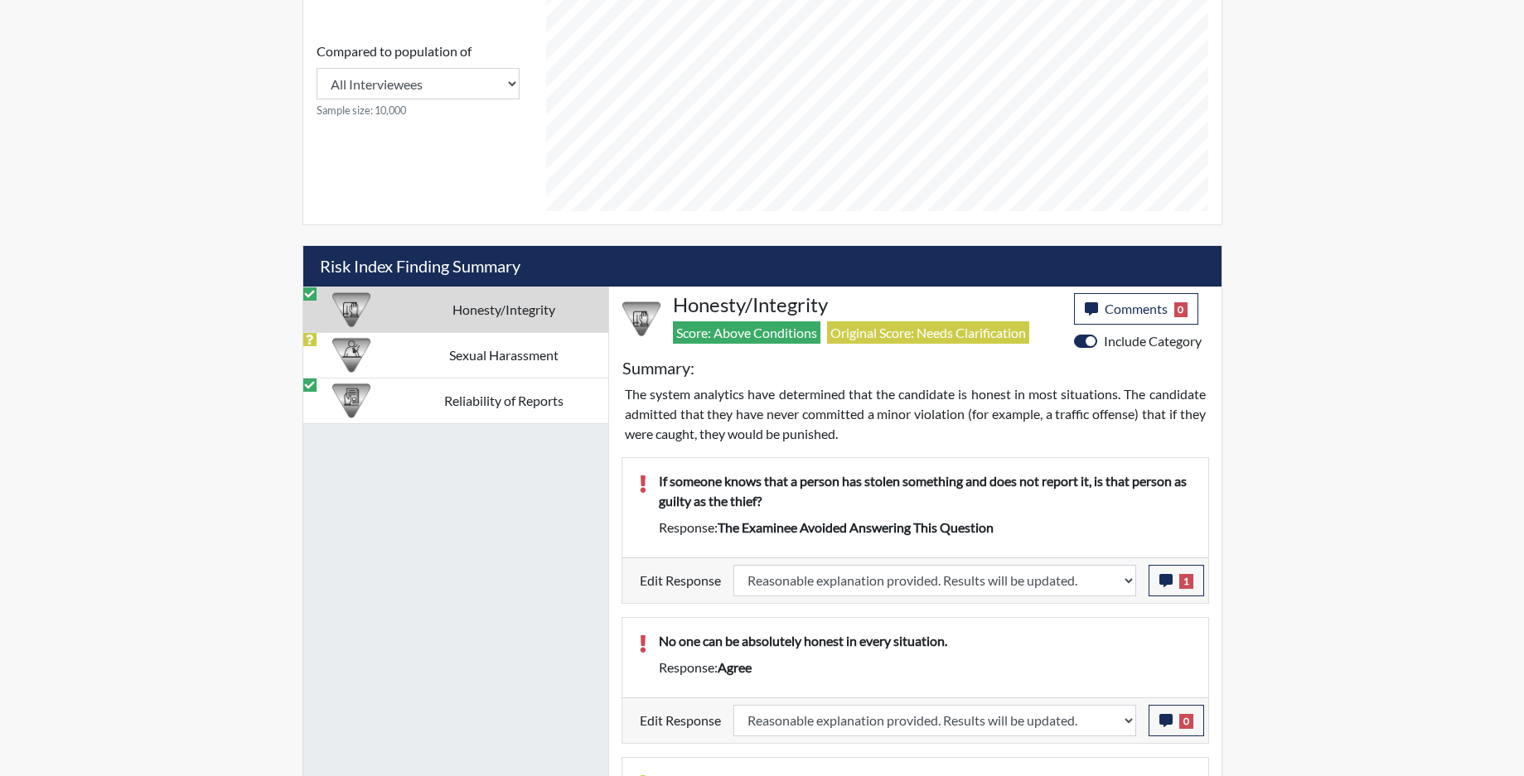
select select
click at [495, 349] on td "Sexual Harassment" at bounding box center [503, 355] width 209 height 46
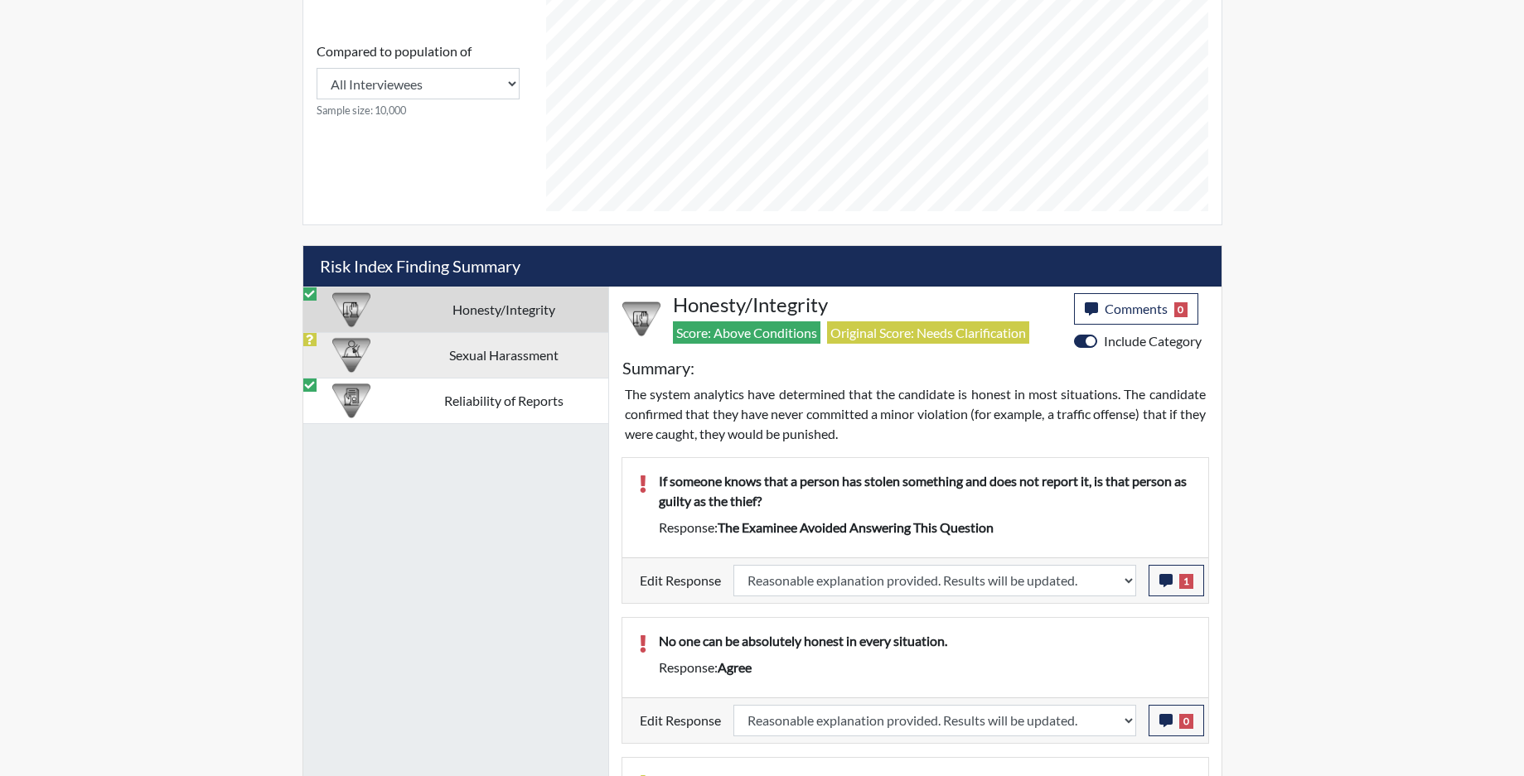
select select
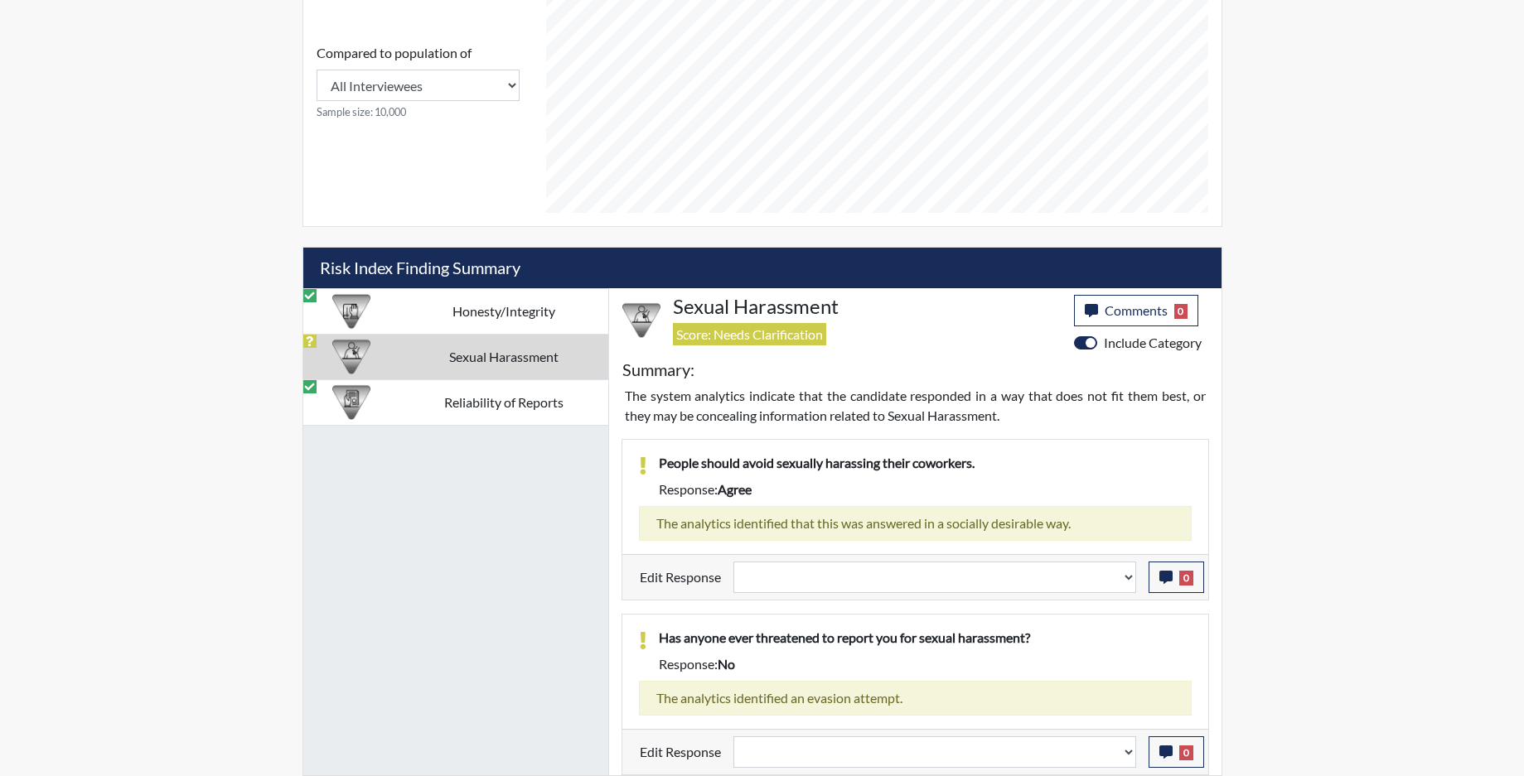
scroll to position [827, 0]
click at [1134, 584] on select "Question is not relevant. Results will be updated. Reasonable explanation provi…" at bounding box center [934, 577] width 403 height 31
select select "reasonable-explanation-provided"
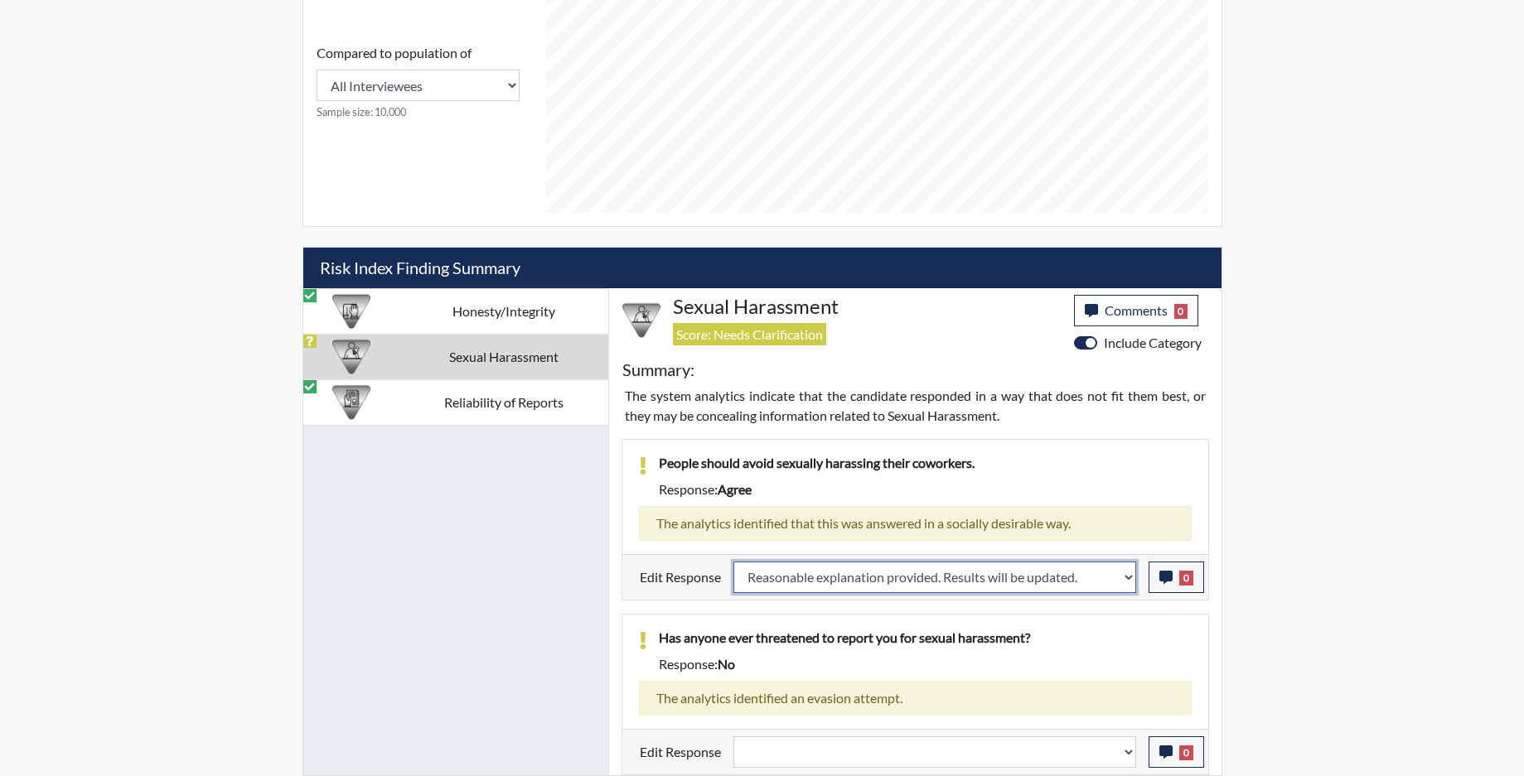
click at [733, 562] on select "Question is not relevant. Results will be updated. Reasonable explanation provi…" at bounding box center [934, 577] width 403 height 31
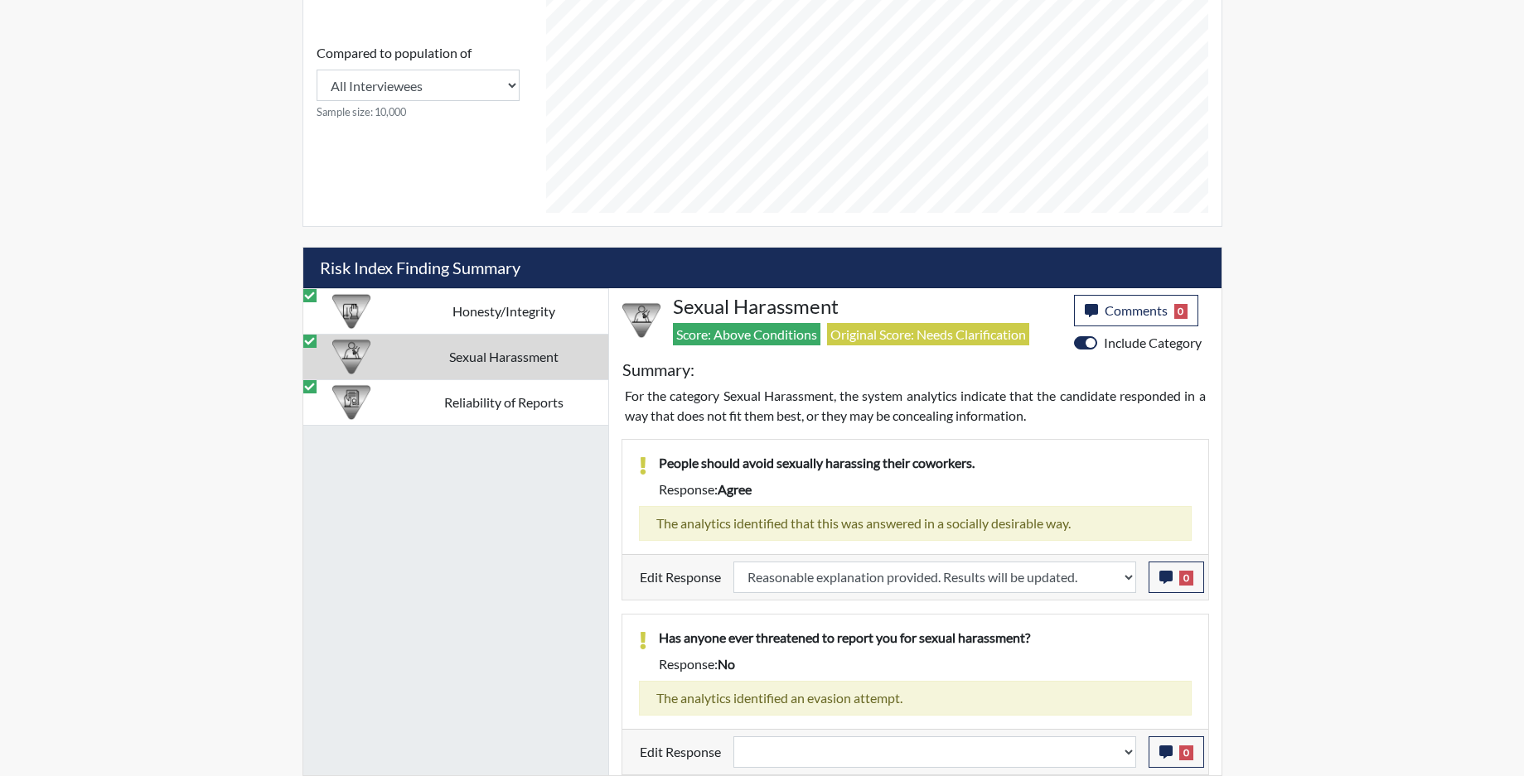
scroll to position [275, 689]
click at [1126, 758] on select "Question is not relevant. Results will be updated. Reasonable explanation provi…" at bounding box center [934, 752] width 403 height 31
select select "reasonable-explanation-provided"
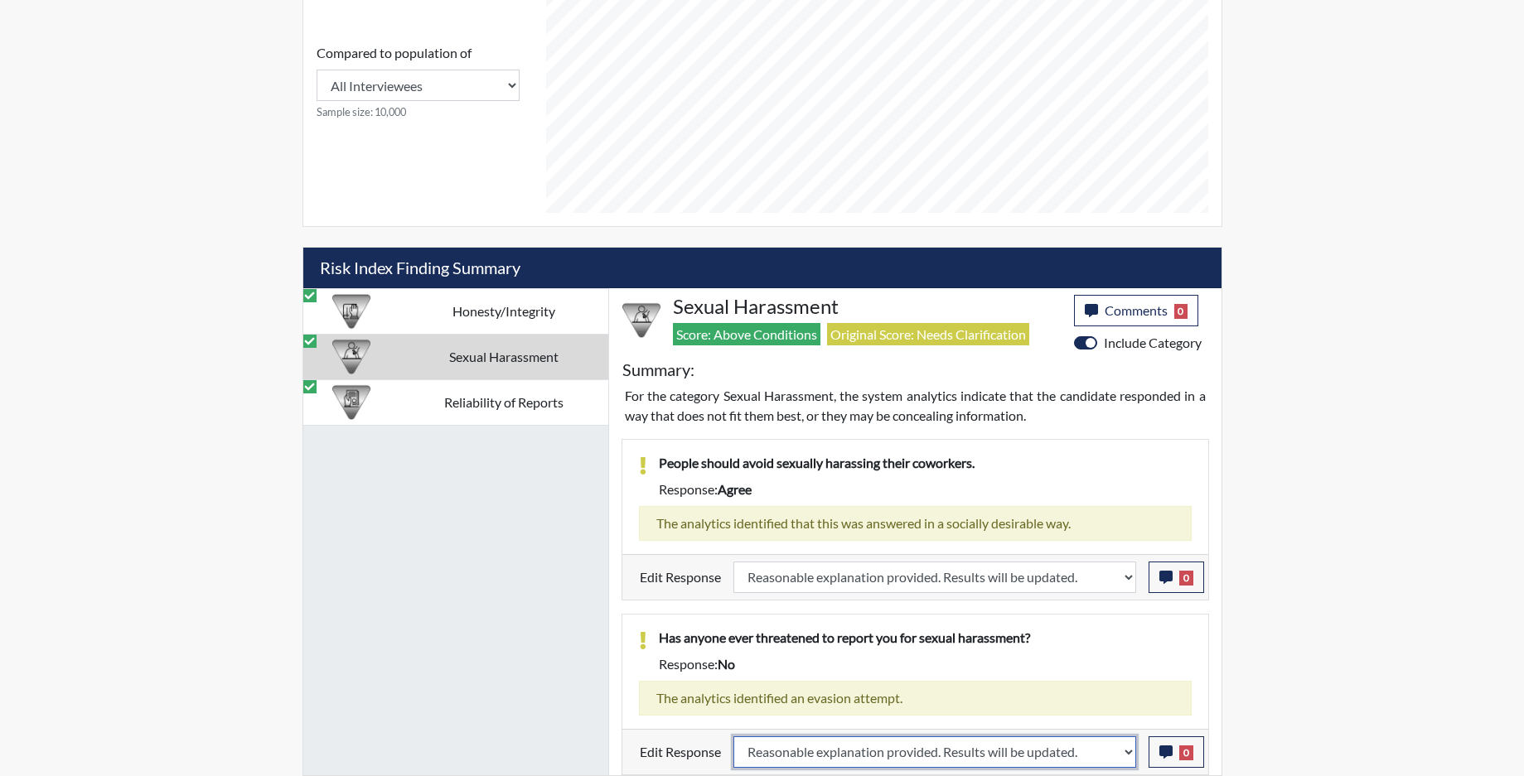
click at [733, 737] on select "Question is not relevant. Results will be updated. Reasonable explanation provi…" at bounding box center [934, 752] width 403 height 31
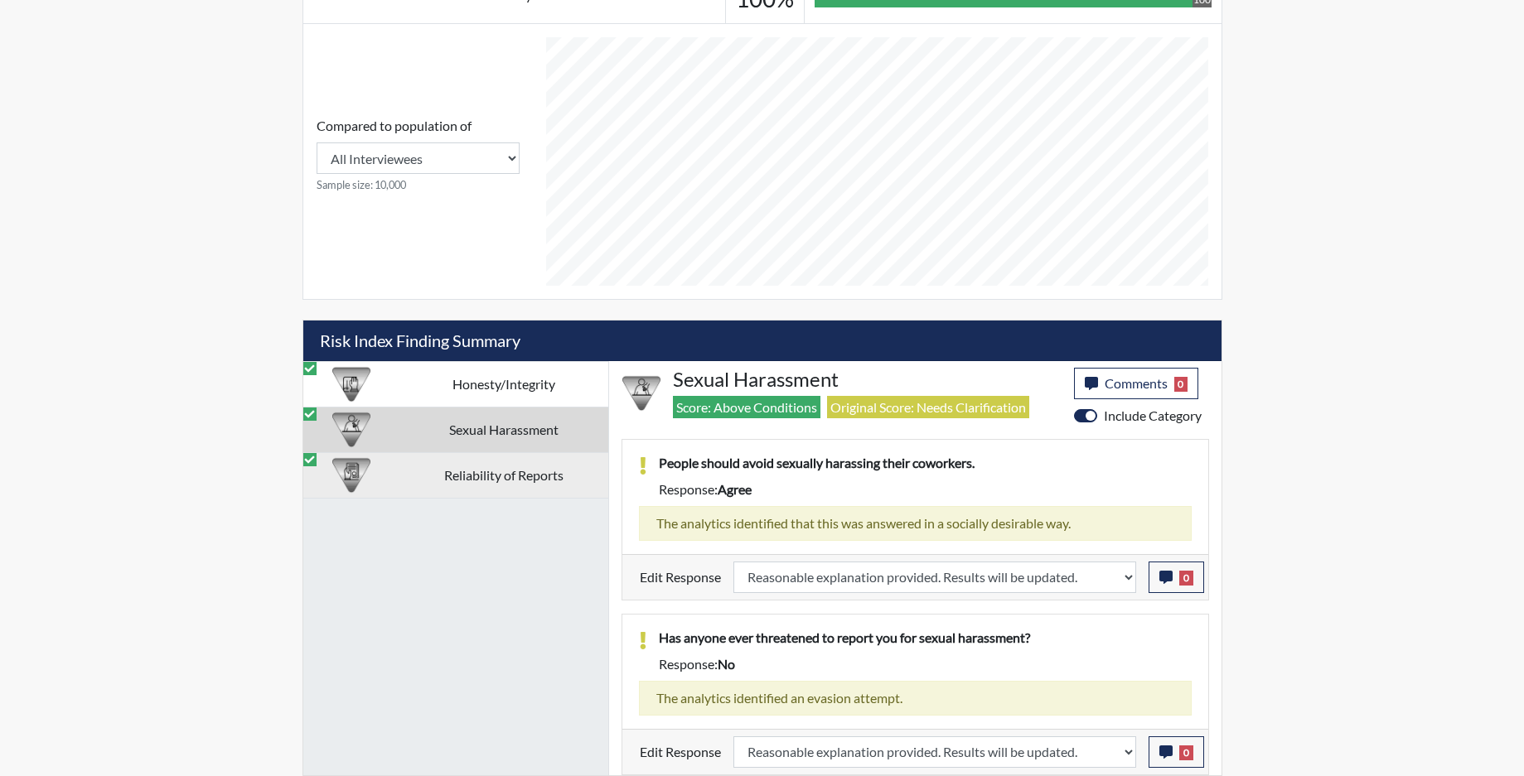
click at [510, 472] on td "Reliability of Reports" at bounding box center [503, 475] width 209 height 46
select select "reasonable-explanation-provided"
select select
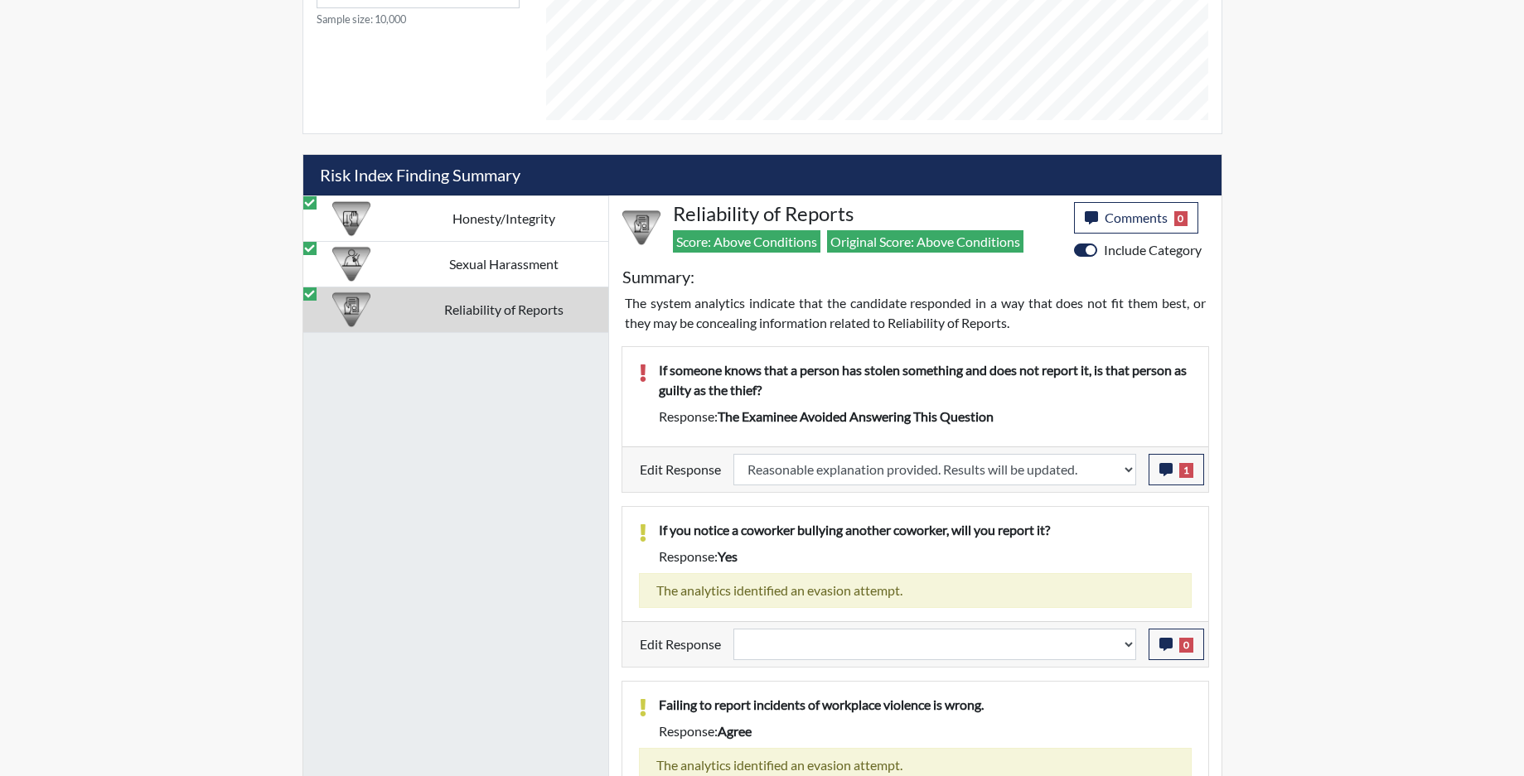
scroll to position [987, 0]
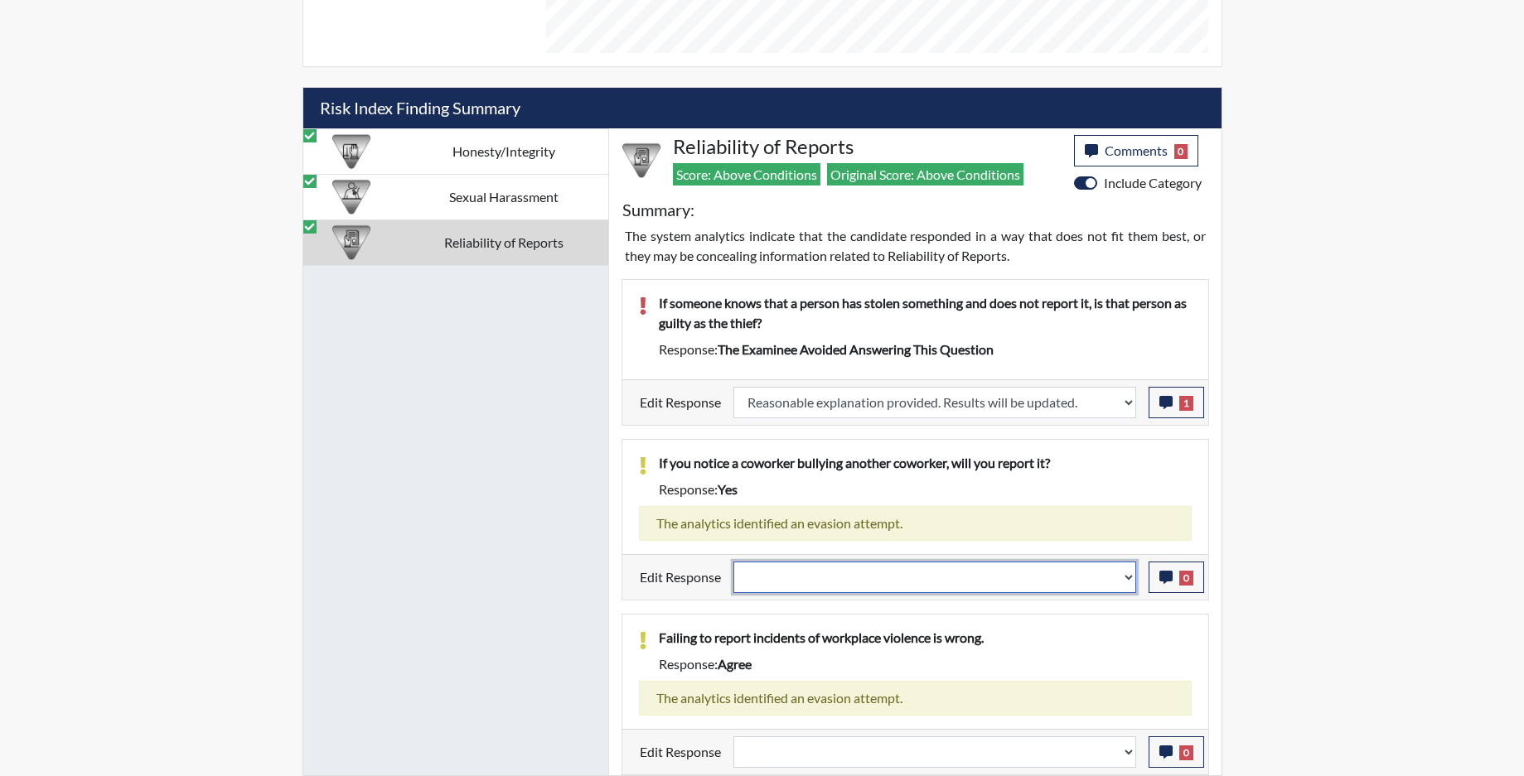
drag, startPoint x: 1129, startPoint y: 578, endPoint x: 1119, endPoint y: 579, distance: 9.2
click at [1129, 578] on select "Question is not relevant. Results will be updated. Reasonable explanation provi…" at bounding box center [934, 577] width 403 height 31
select select "reasonable-explanation-provided"
click at [733, 562] on select "Question is not relevant. Results will be updated. Reasonable explanation provi…" at bounding box center [934, 577] width 403 height 31
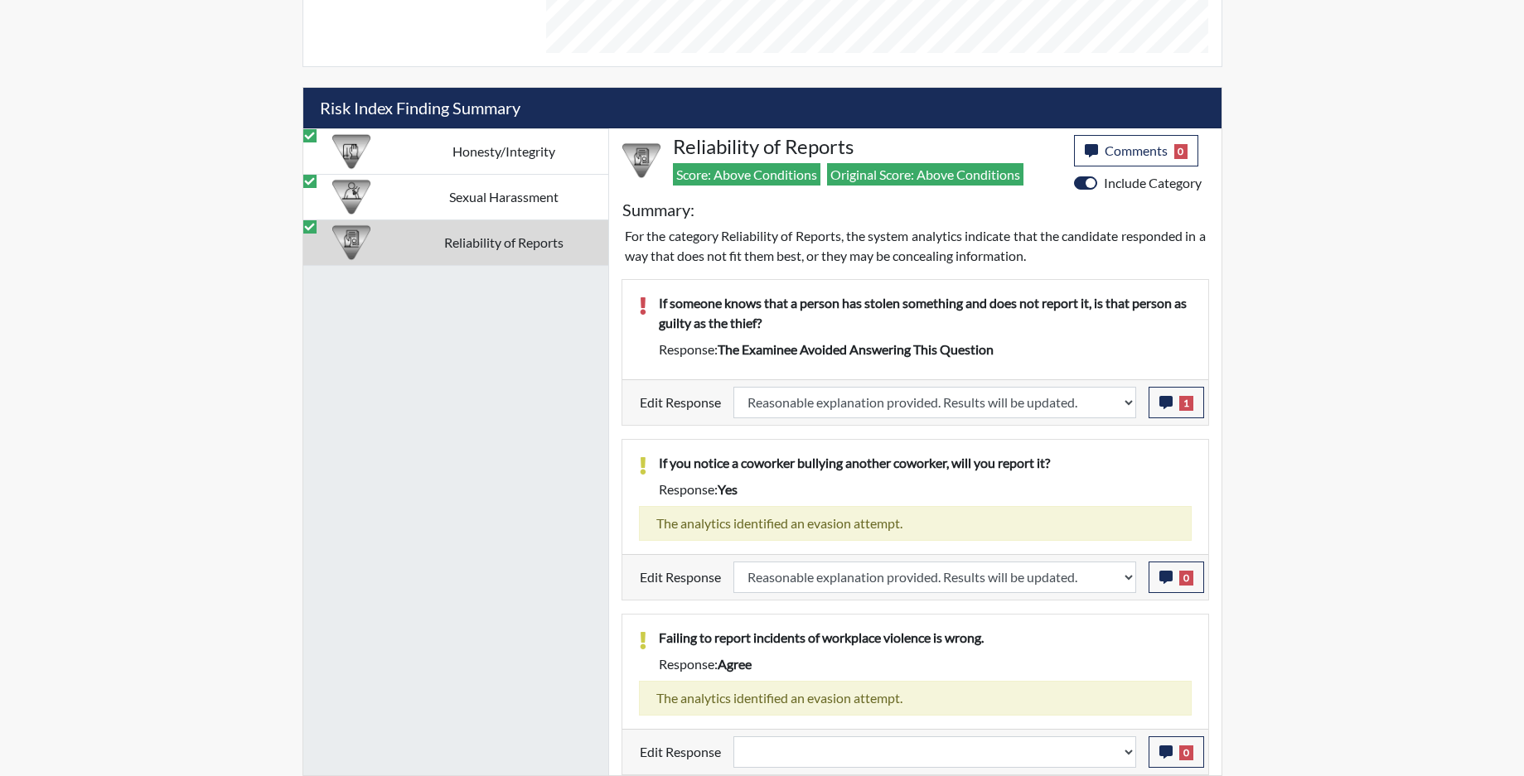
scroll to position [275, 689]
click at [1128, 758] on select "Question is not relevant. Results will be updated. Reasonable explanation provi…" at bounding box center [934, 752] width 403 height 31
select select "reasonable-explanation-provided"
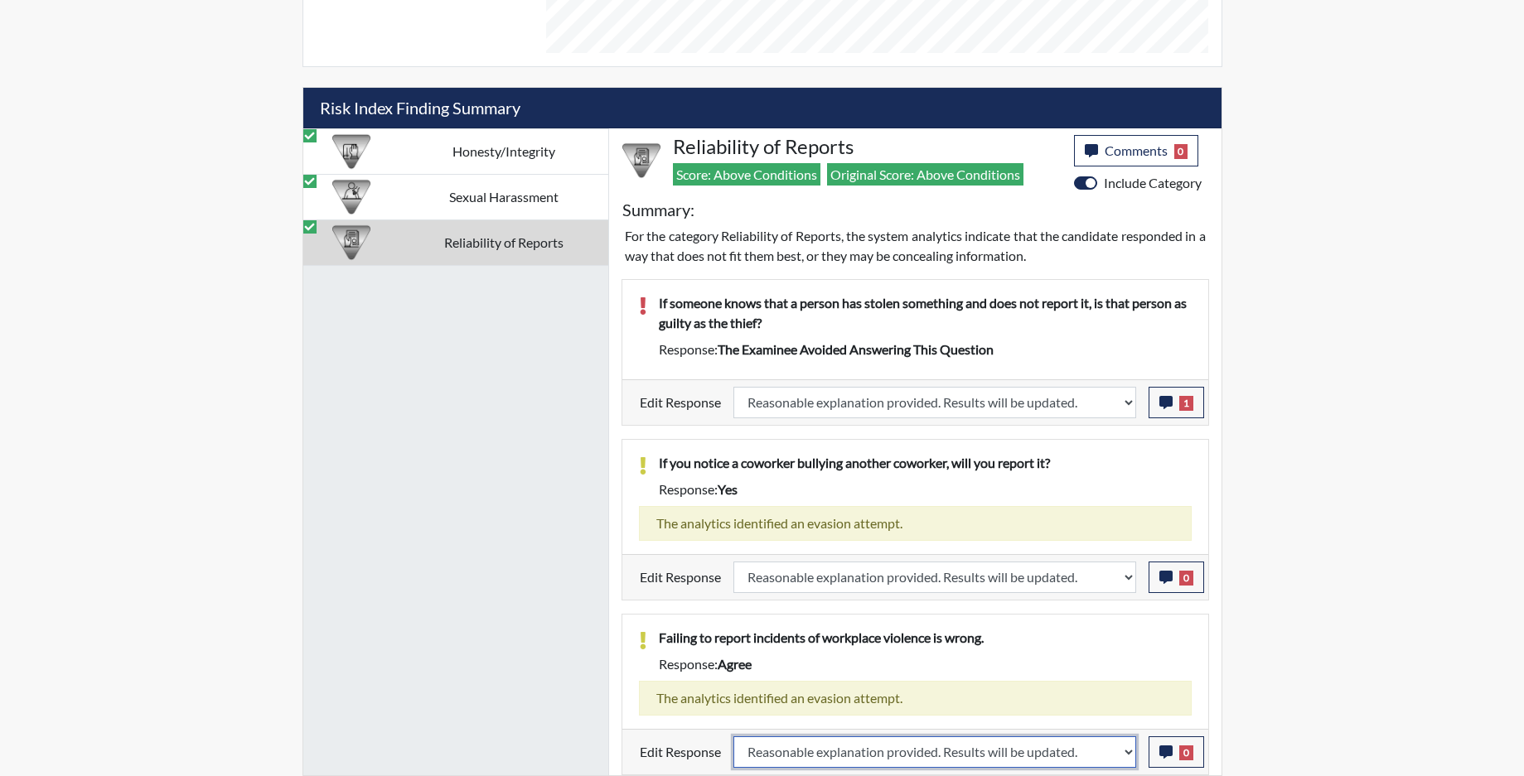
click at [733, 737] on select "Question is not relevant. Results will be updated. Reasonable explanation provi…" at bounding box center [934, 752] width 403 height 31
